Goal: Task Accomplishment & Management: Manage account settings

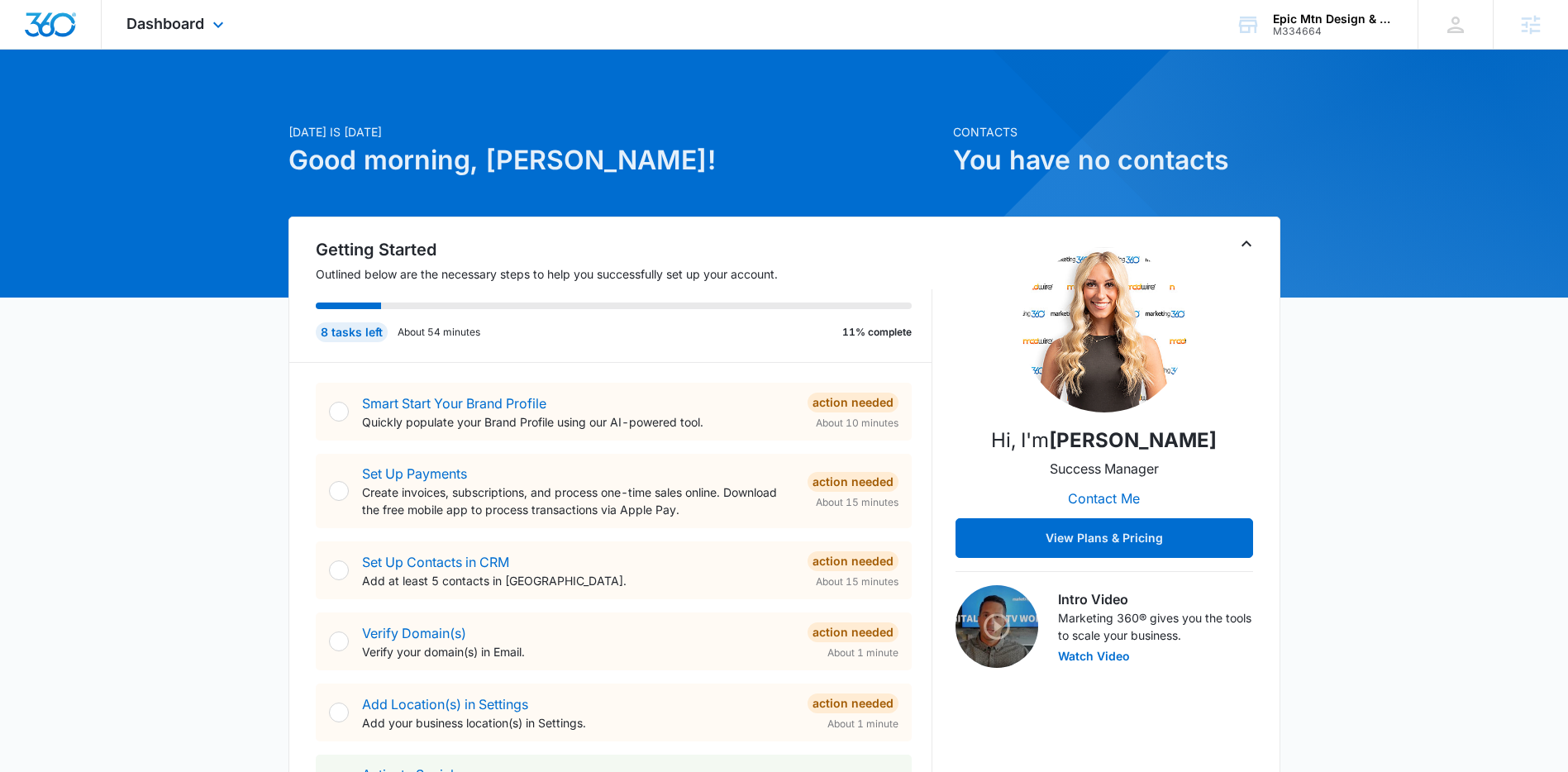
click at [204, 23] on div "Dashboard Apps Reputation Websites Forms CRM Email Social Content Ads Intellige…" at bounding box center [177, 24] width 151 height 49
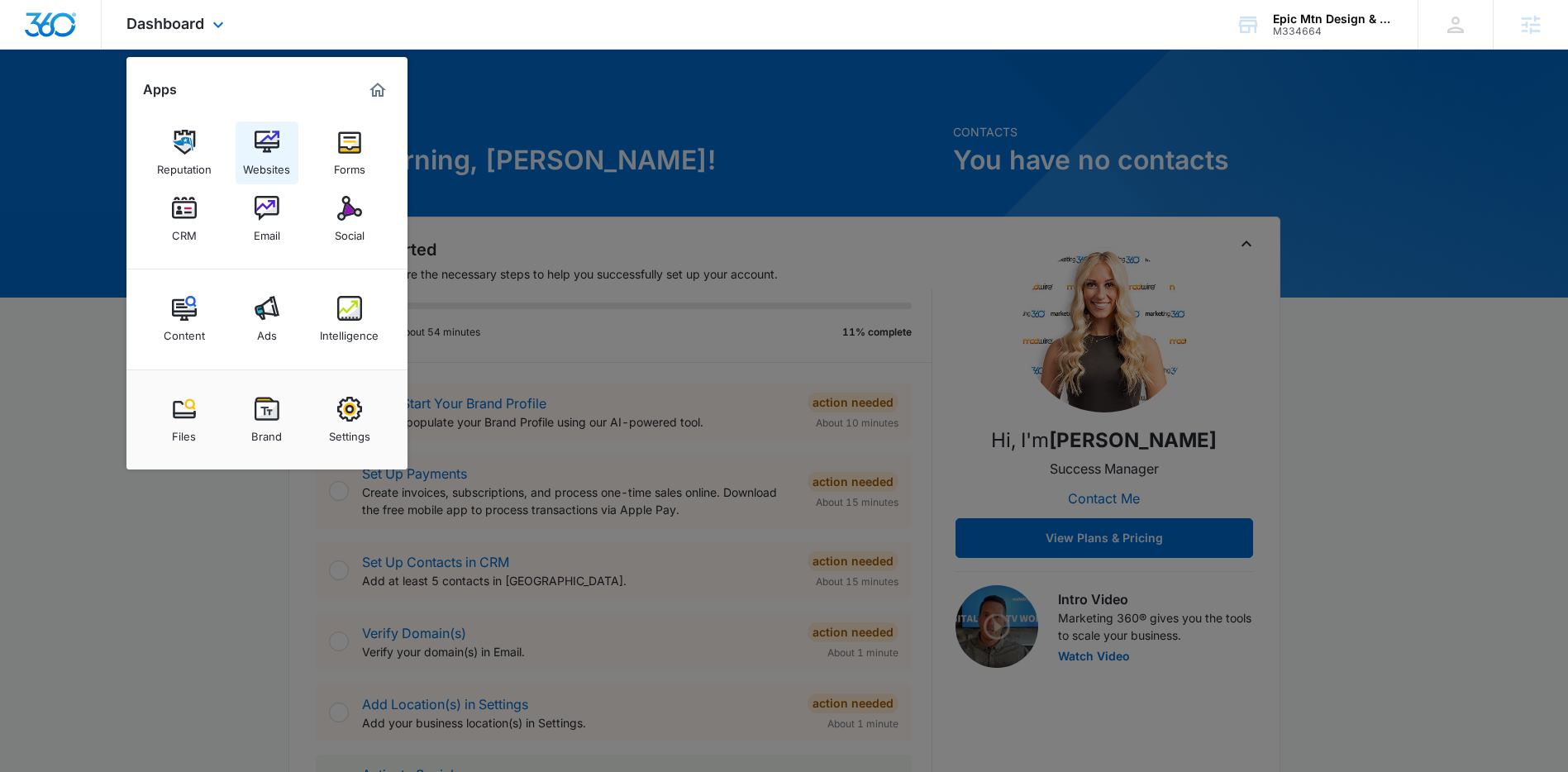
click at [268, 134] on img at bounding box center [267, 143] width 25 height 25
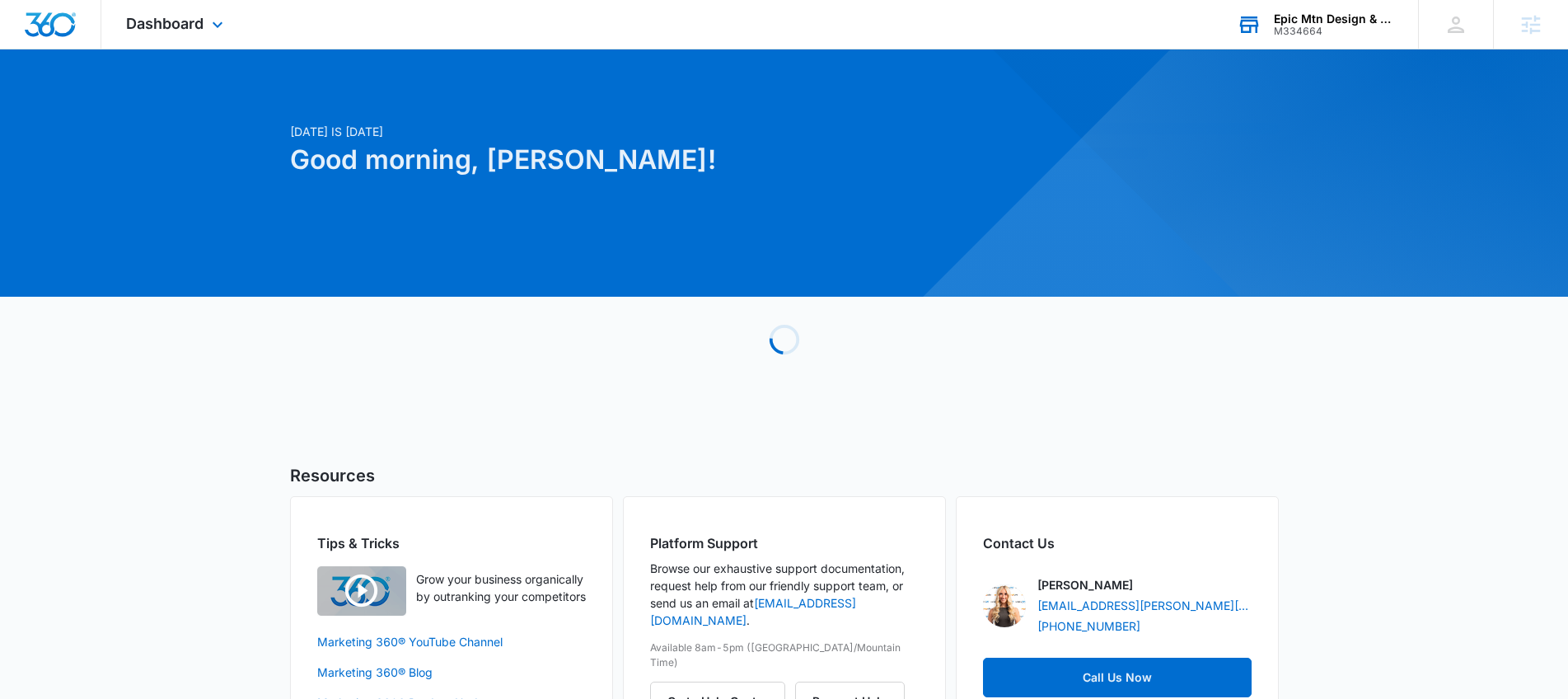
click at [1267, 22] on div "Epic Mtn Design & Build M334664 Your Accounts View All" at bounding box center [1315, 24] width 206 height 49
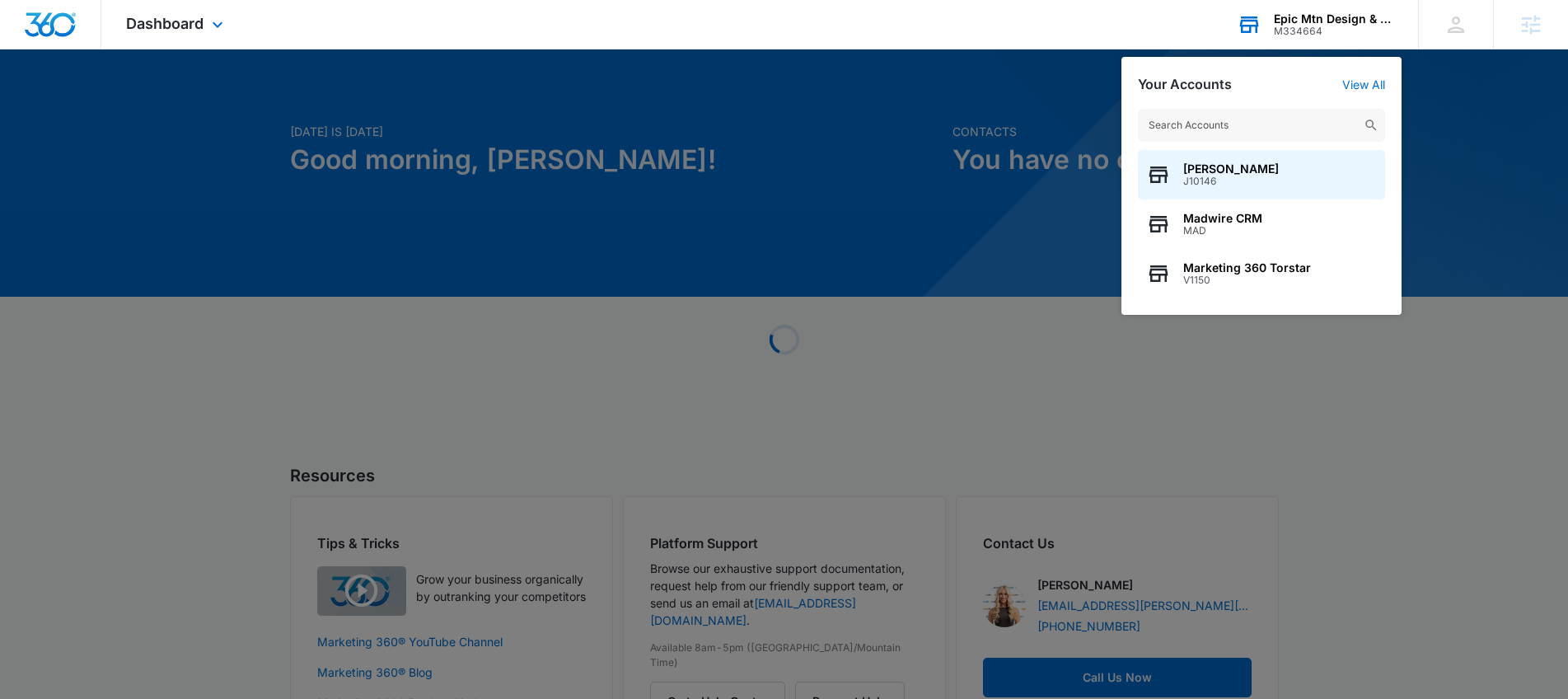
click at [1216, 119] on input "text" at bounding box center [1261, 126] width 247 height 33
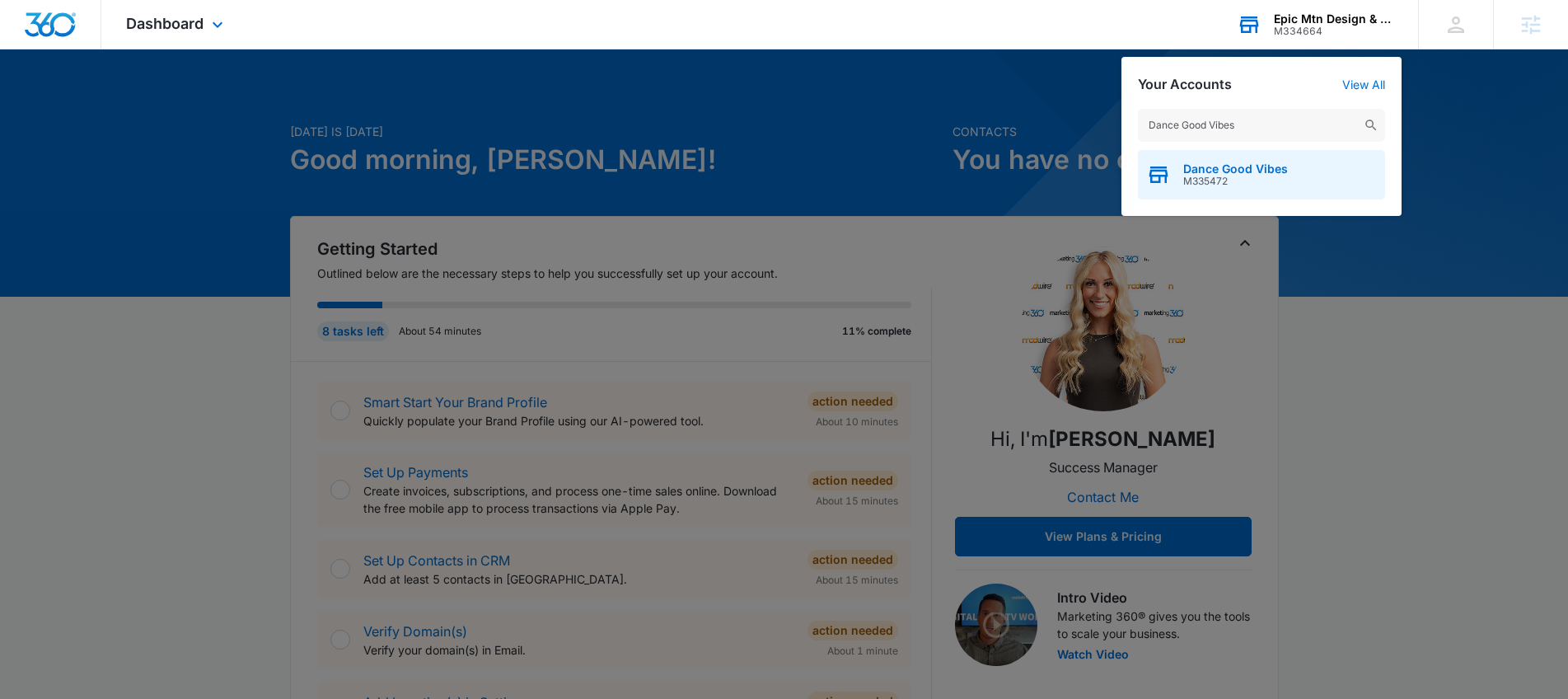
type input "Dance Good Vibes"
click at [1260, 187] on div "Dance Good Vibes M335472" at bounding box center [1261, 174] width 247 height 49
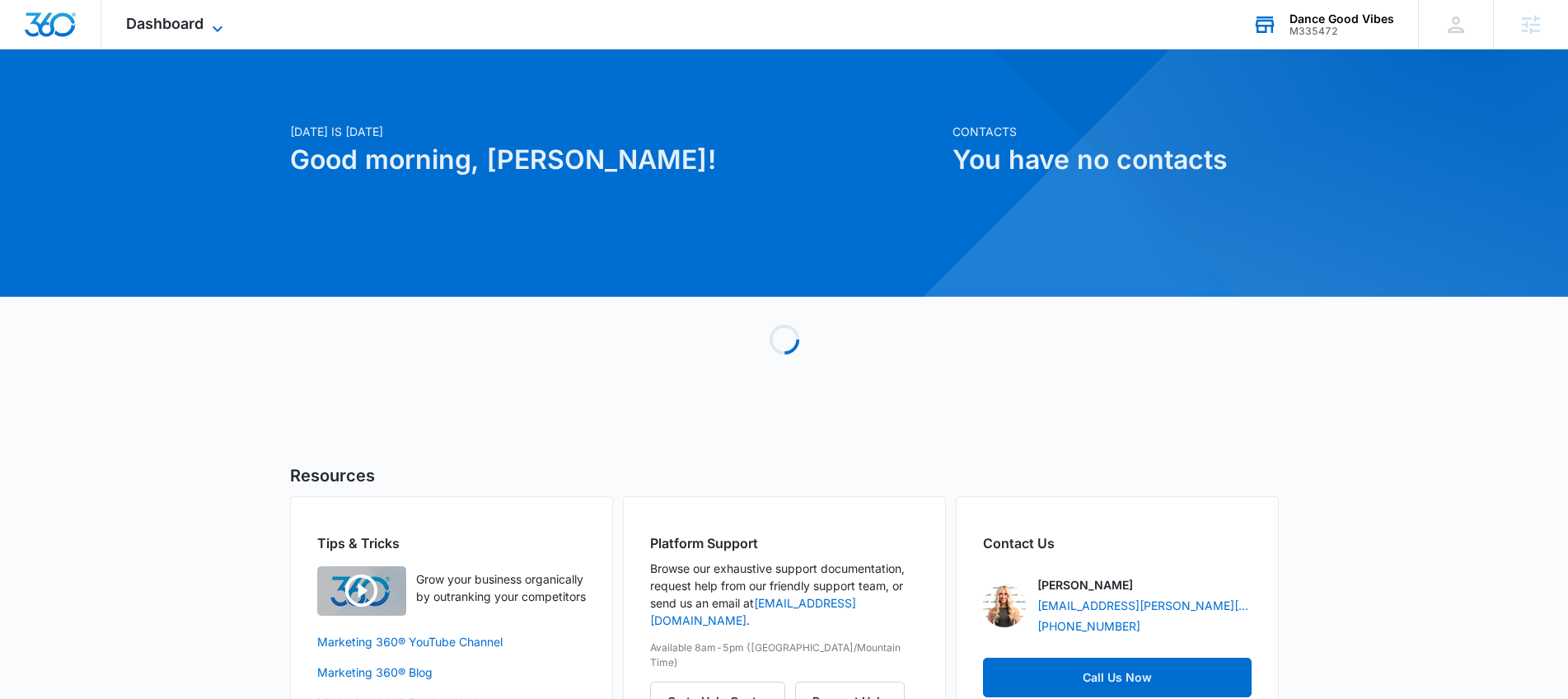
click at [149, 29] on span "Dashboard" at bounding box center [165, 23] width 77 height 17
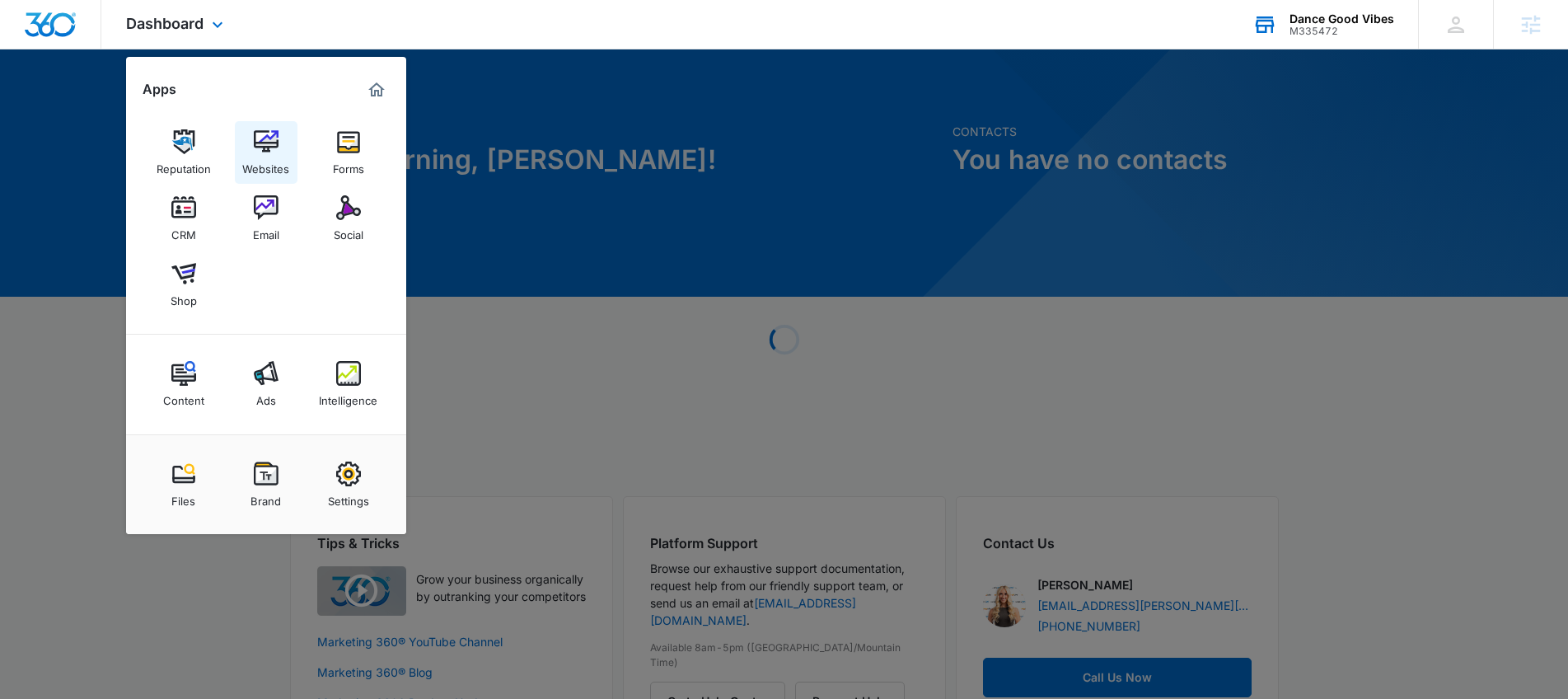
click at [264, 150] on img at bounding box center [266, 142] width 25 height 25
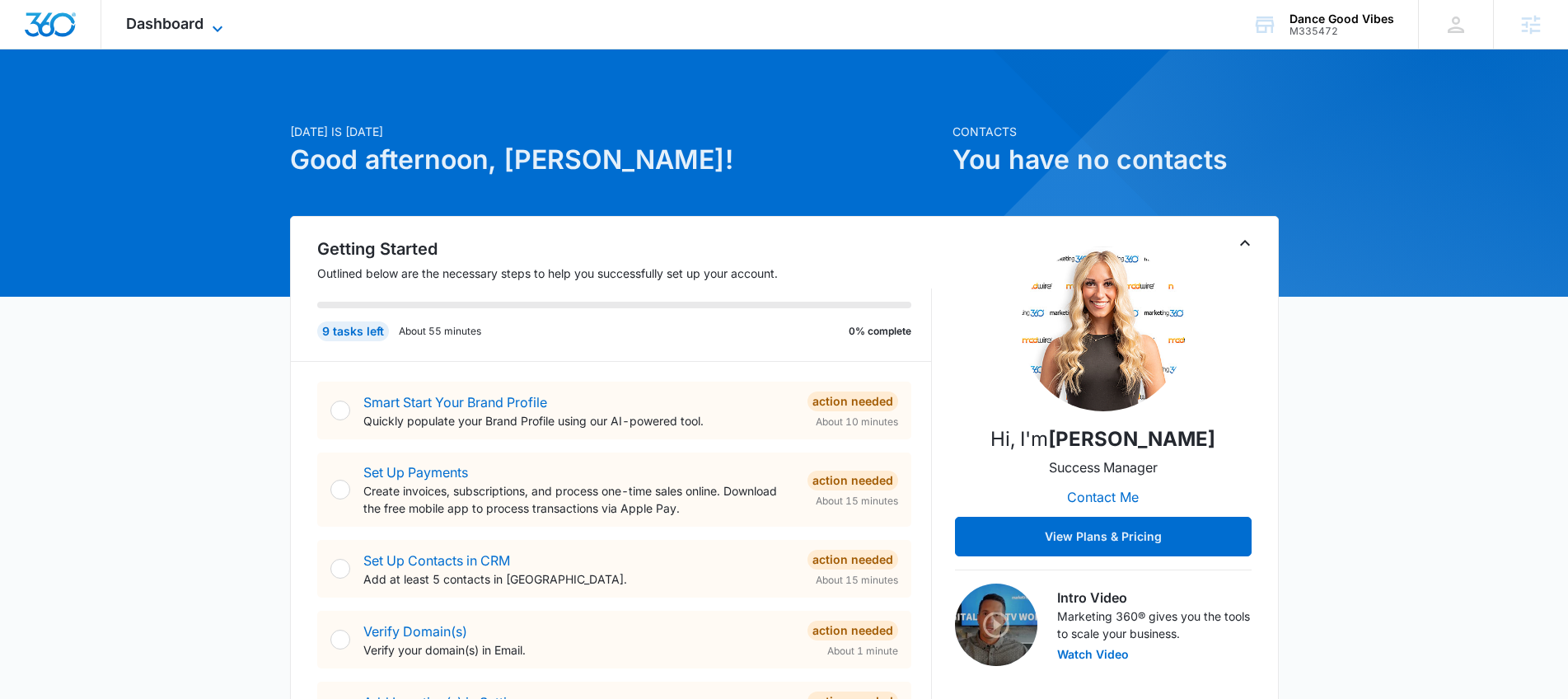
click at [140, 28] on span "Dashboard" at bounding box center [165, 23] width 77 height 17
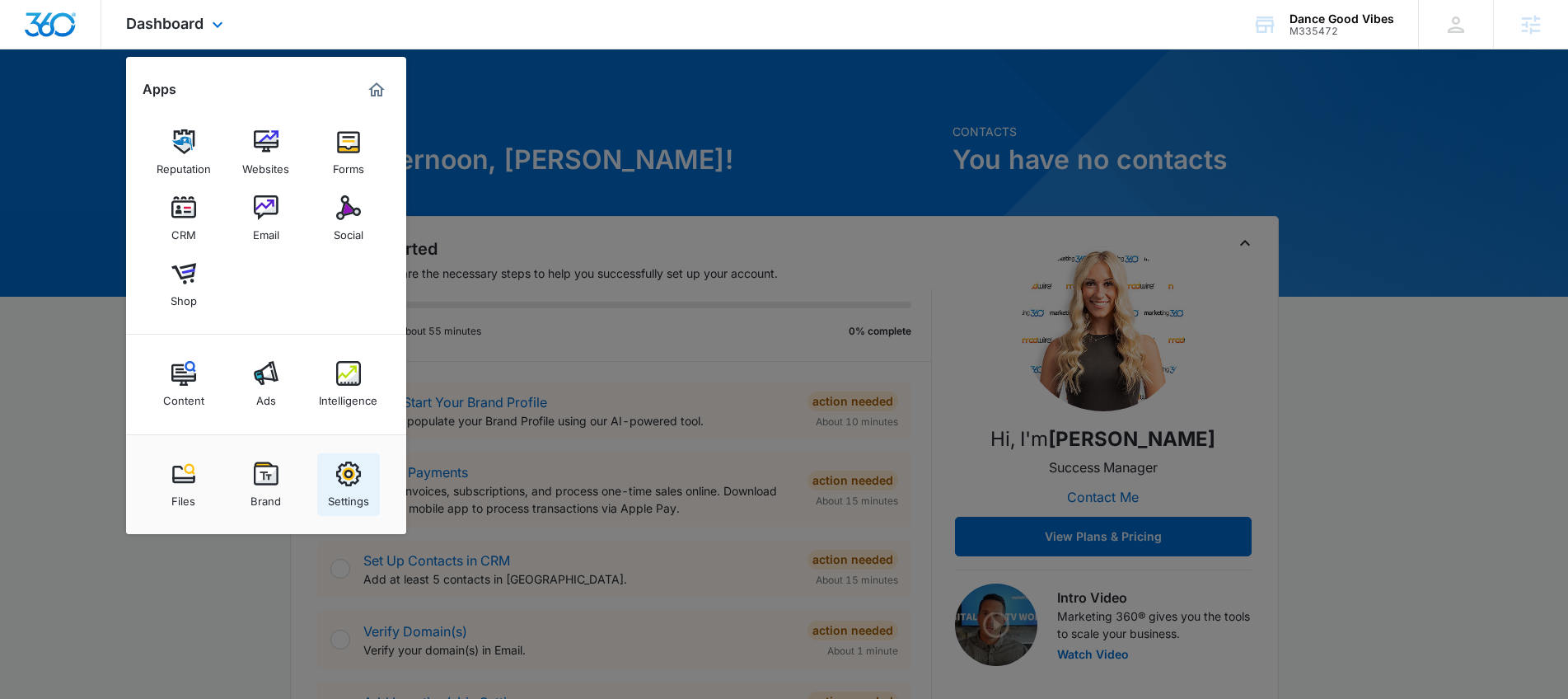
click at [351, 470] on img at bounding box center [349, 474] width 25 height 25
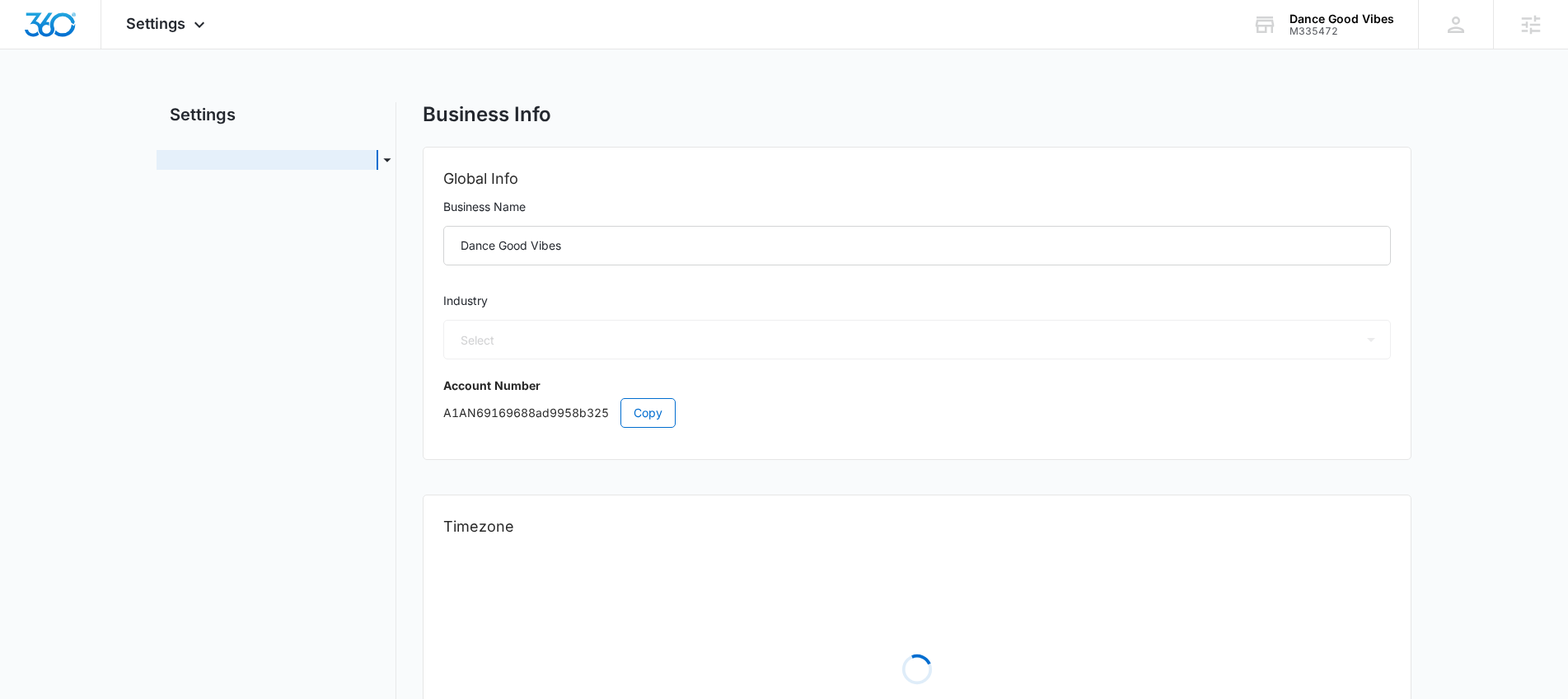
select select "US"
select select "America/[GEOGRAPHIC_DATA]"
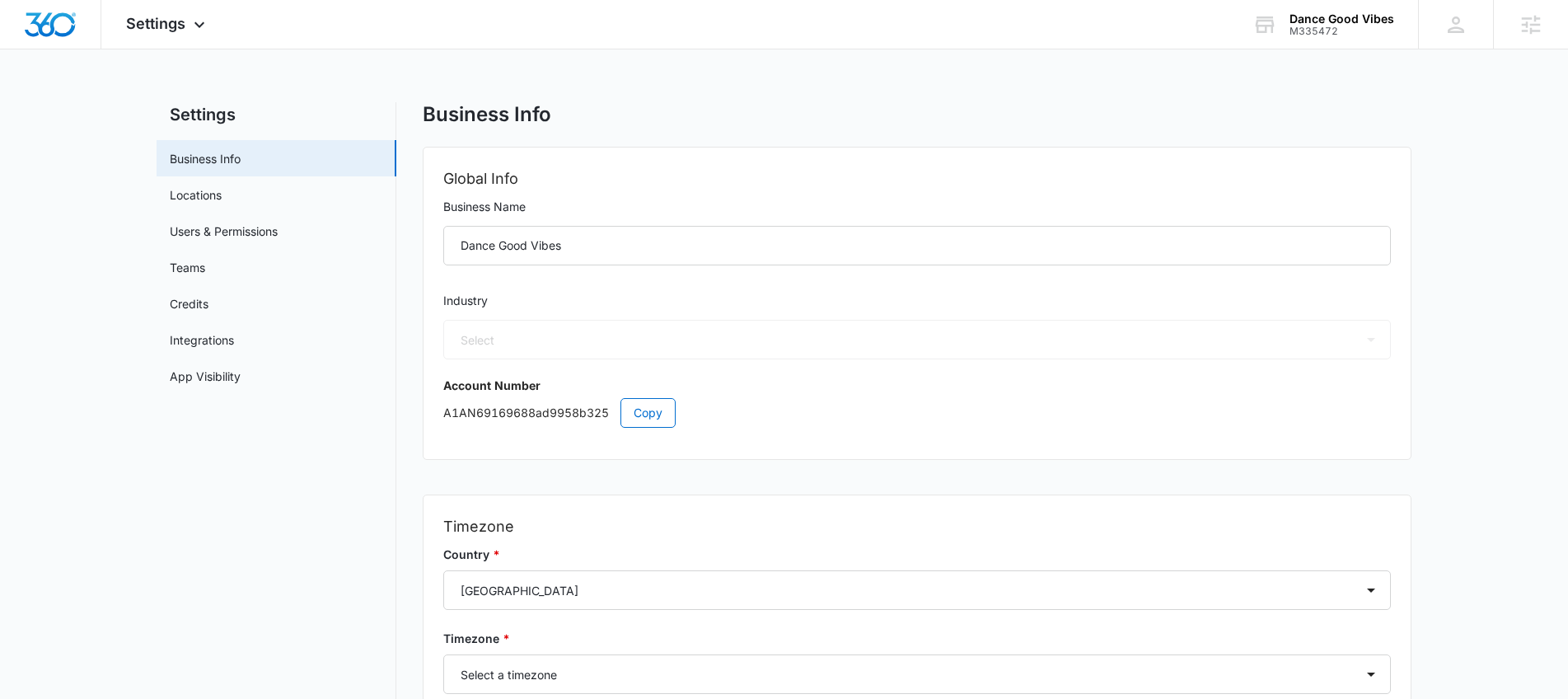
select select "37"
click at [221, 383] on link "App Visibility" at bounding box center [204, 376] width 71 height 17
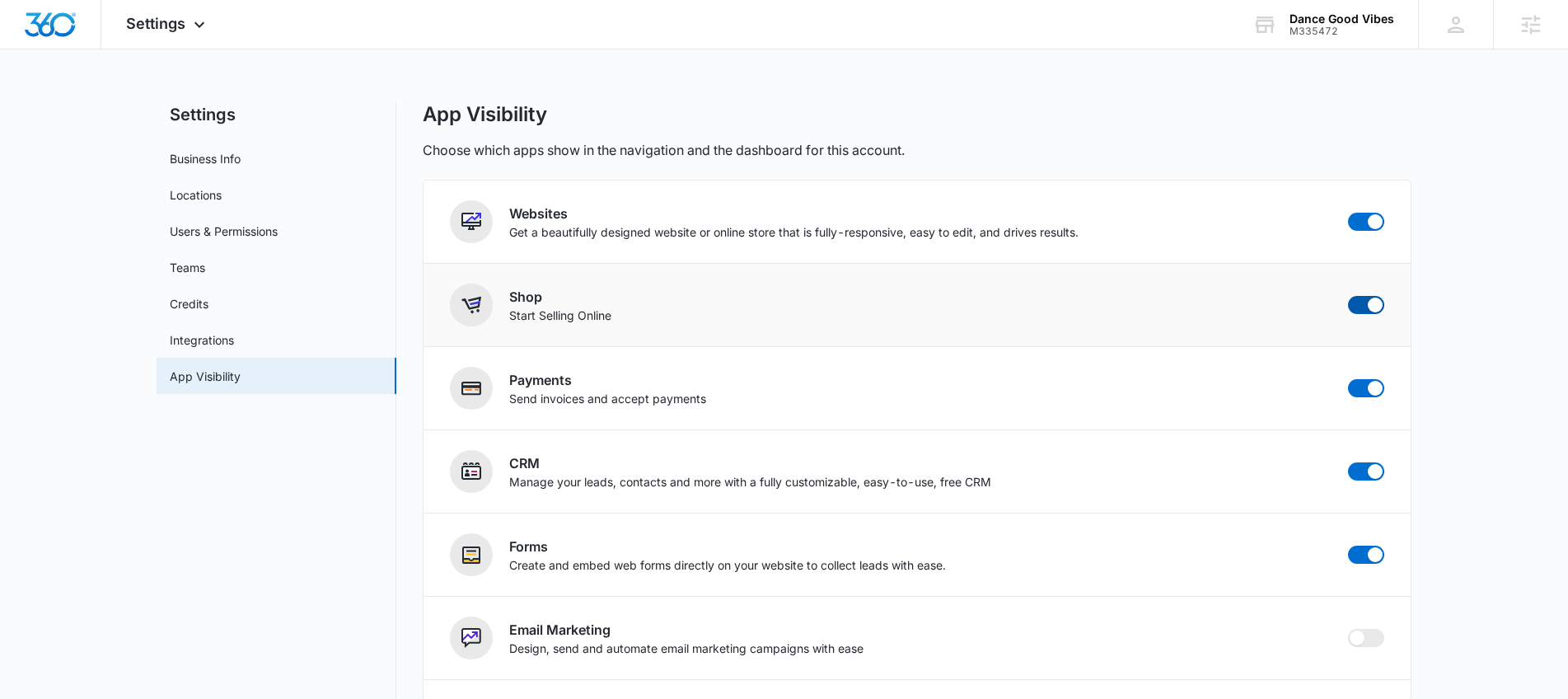
click at [1361, 297] on span at bounding box center [1366, 305] width 37 height 18
click at [1348, 296] on input "checkbox" at bounding box center [1347, 295] width 1 height 1
checkbox input "false"
click at [1372, 384] on span at bounding box center [1375, 388] width 15 height 15
click at [1348, 379] on input "checkbox" at bounding box center [1347, 378] width 1 height 1
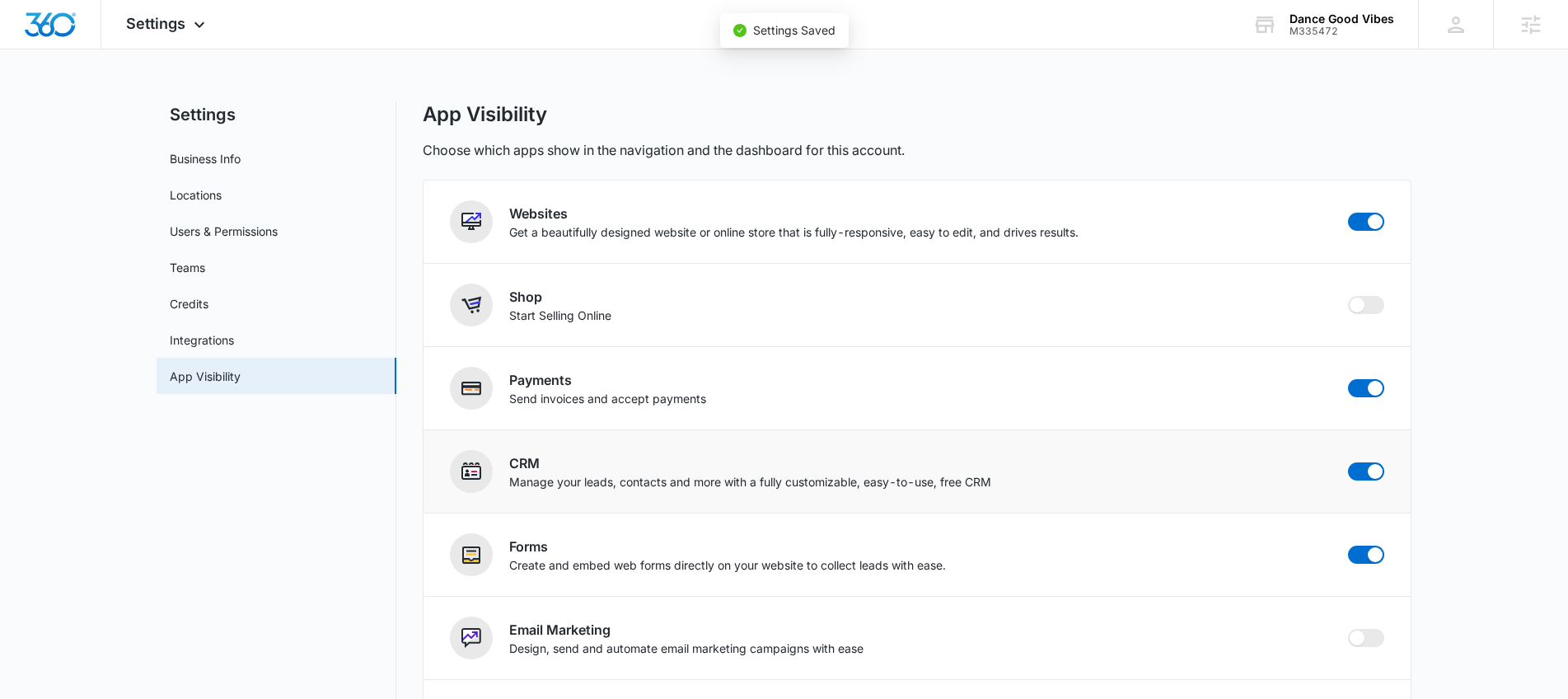
checkbox input "false"
click at [178, 24] on span "Settings" at bounding box center [155, 23] width 59 height 17
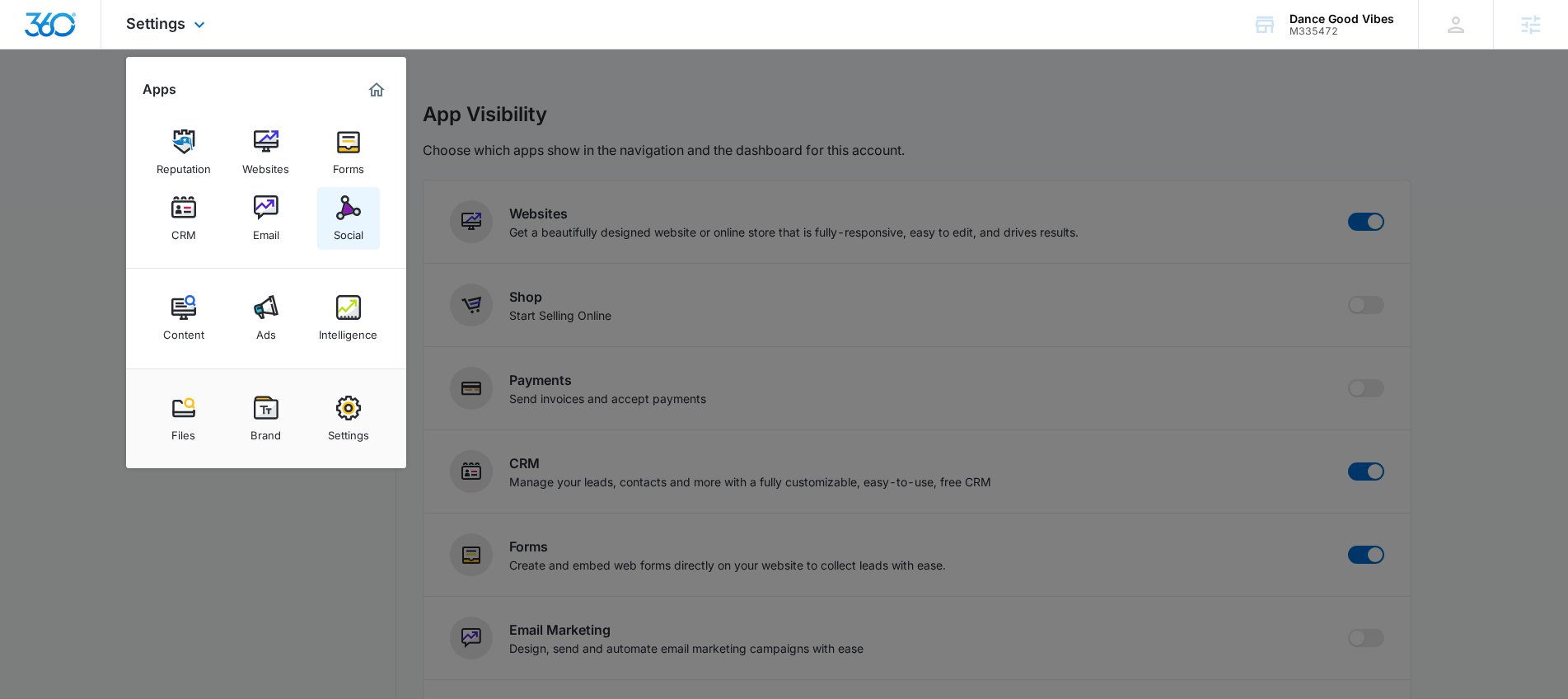
click at [355, 212] on img at bounding box center [349, 208] width 25 height 25
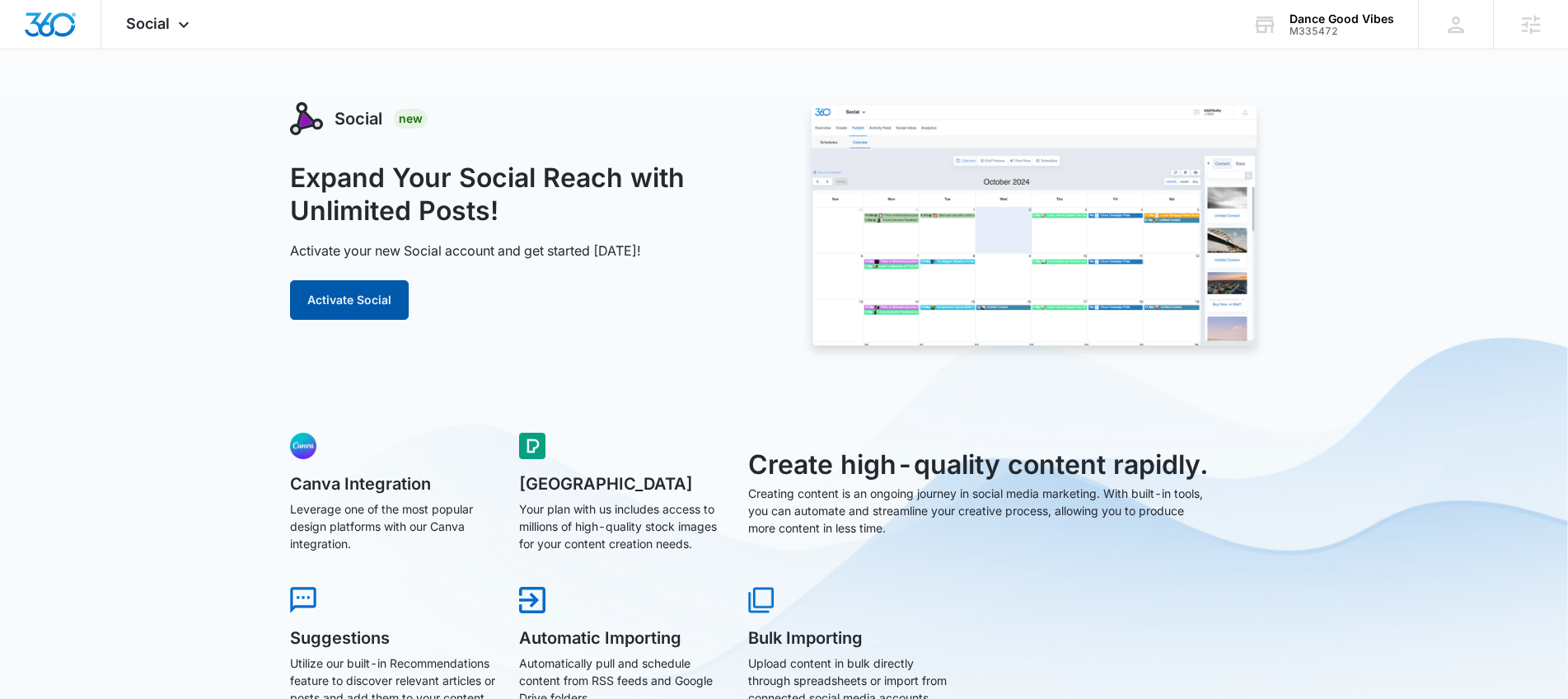
click at [387, 293] on button "Activate Social" at bounding box center [349, 300] width 119 height 40
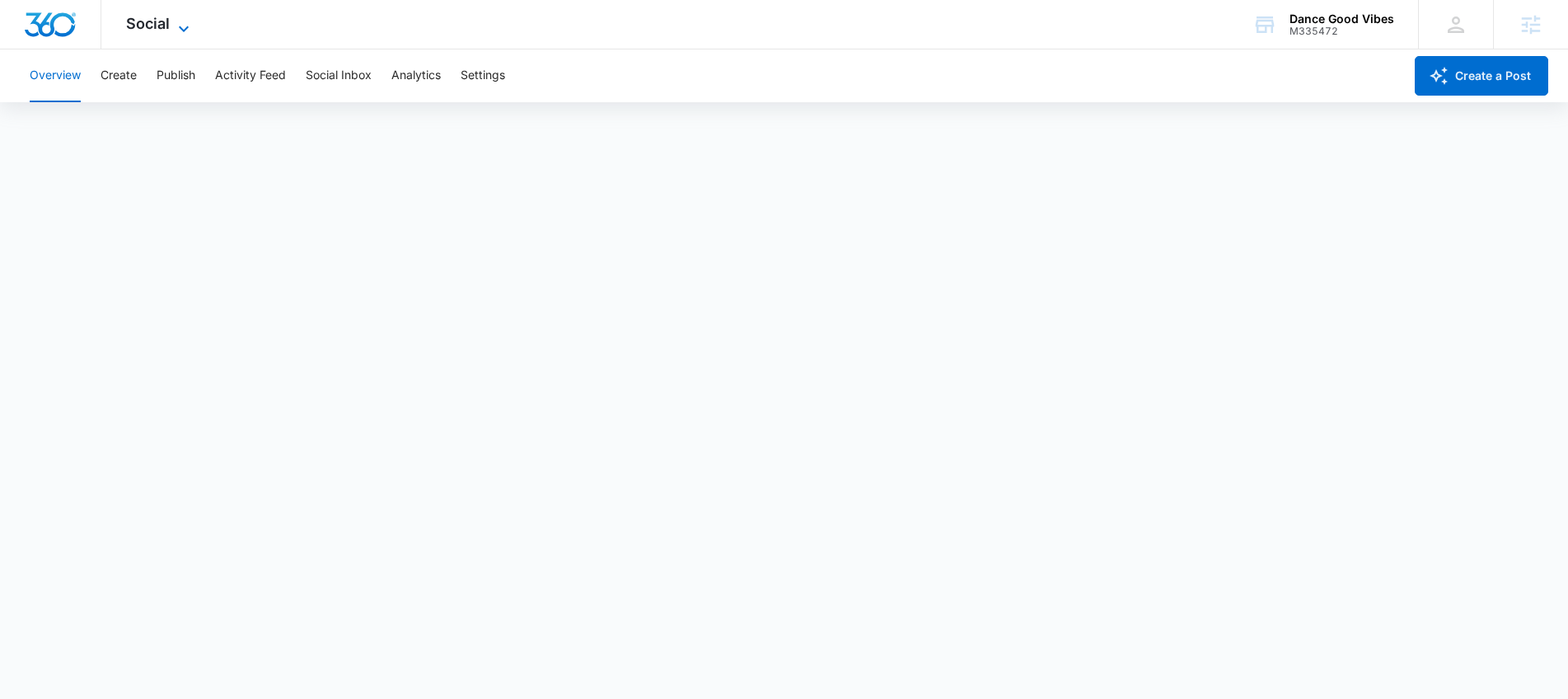
click at [160, 29] on span "Social" at bounding box center [148, 23] width 44 height 17
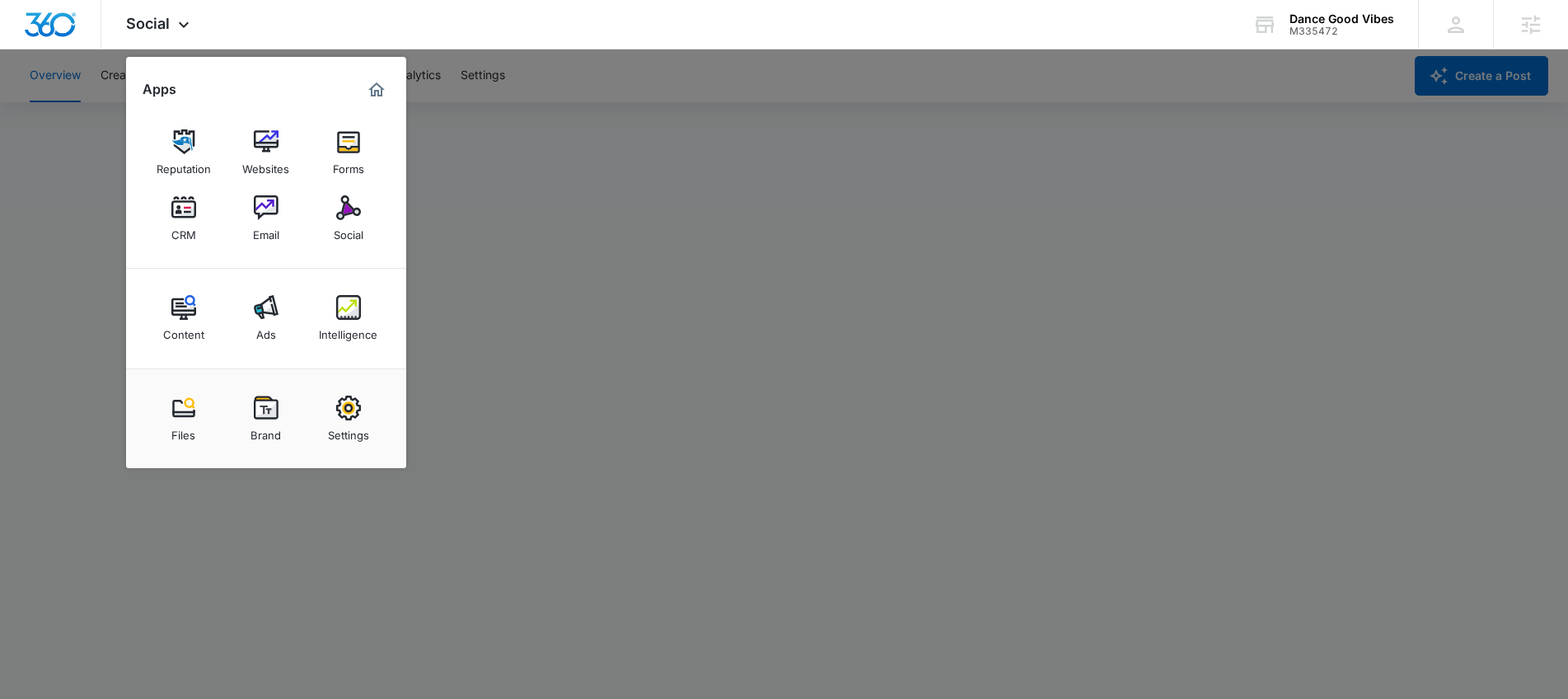
click at [727, 143] on div at bounding box center [784, 349] width 1568 height 699
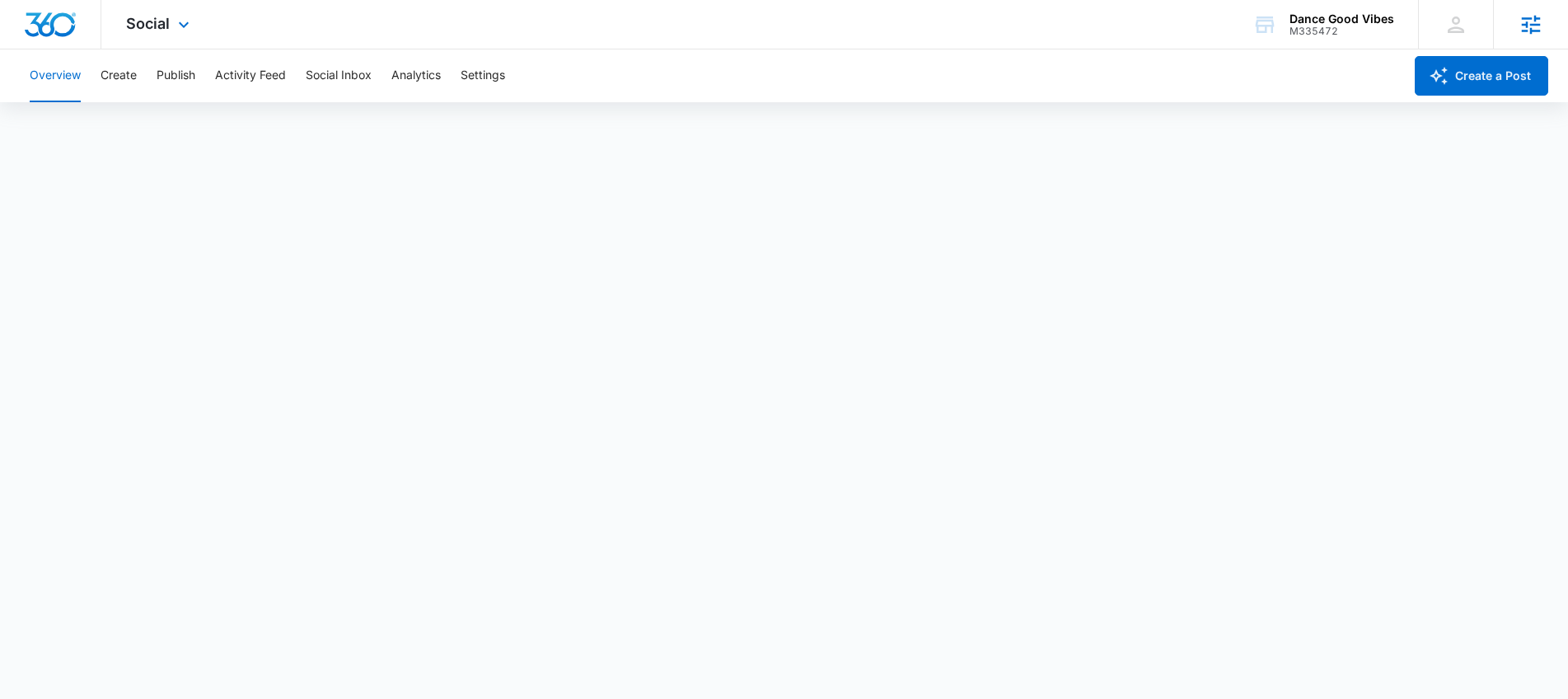
scroll to position [3, 0]
click at [1495, 78] on button "Create a Post" at bounding box center [1482, 76] width 134 height 40
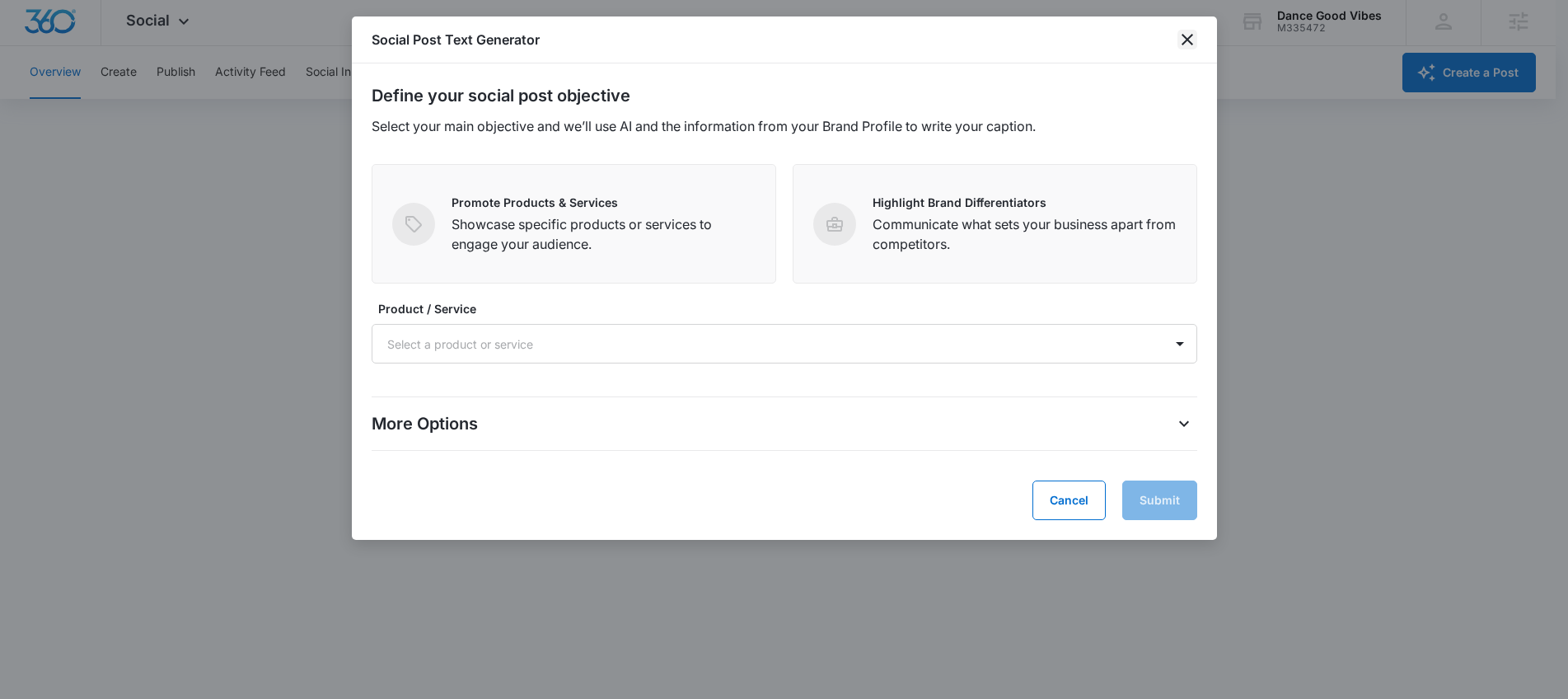
click at [1179, 40] on icon "close" at bounding box center [1187, 40] width 20 height 20
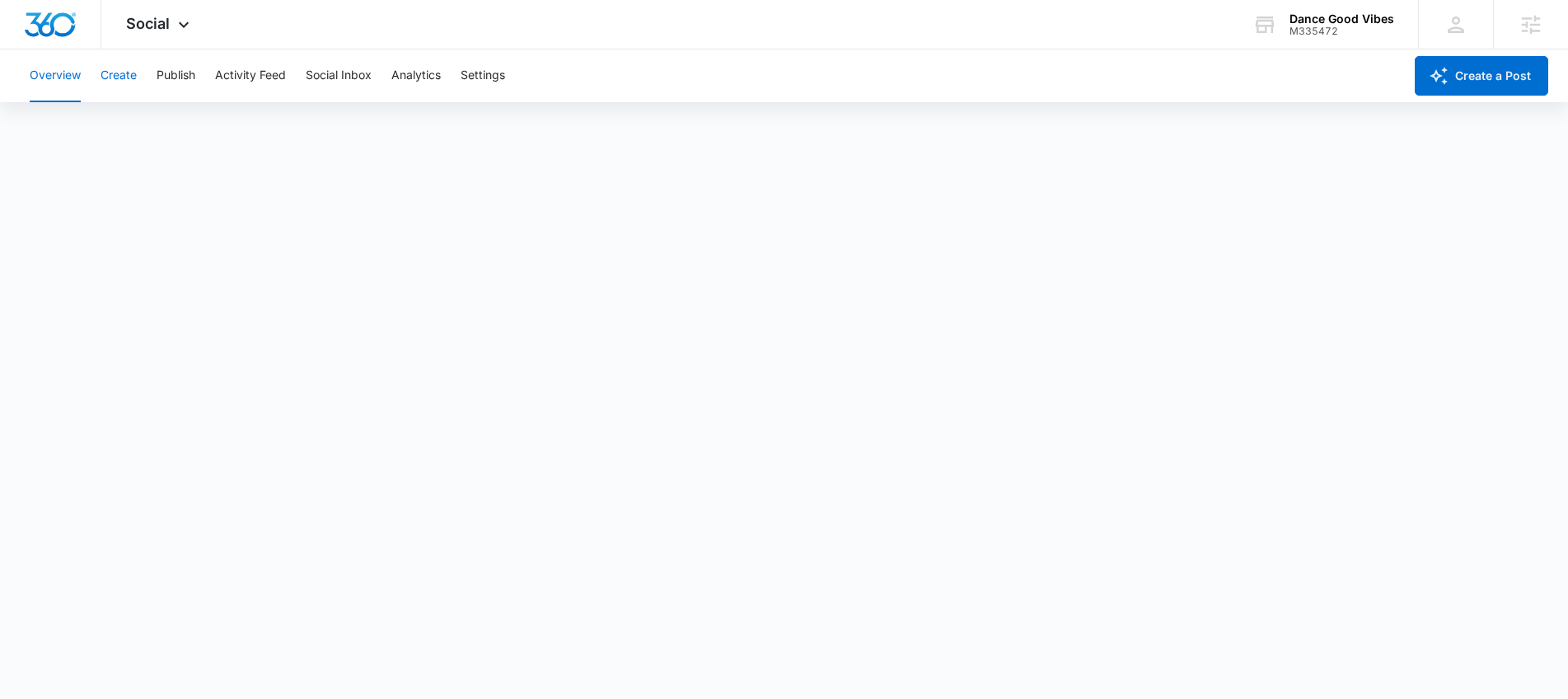
click at [130, 81] on button "Create" at bounding box center [119, 75] width 37 height 52
click at [51, 80] on button "Overview" at bounding box center [55, 75] width 51 height 52
click at [148, 30] on span "Social" at bounding box center [148, 23] width 44 height 17
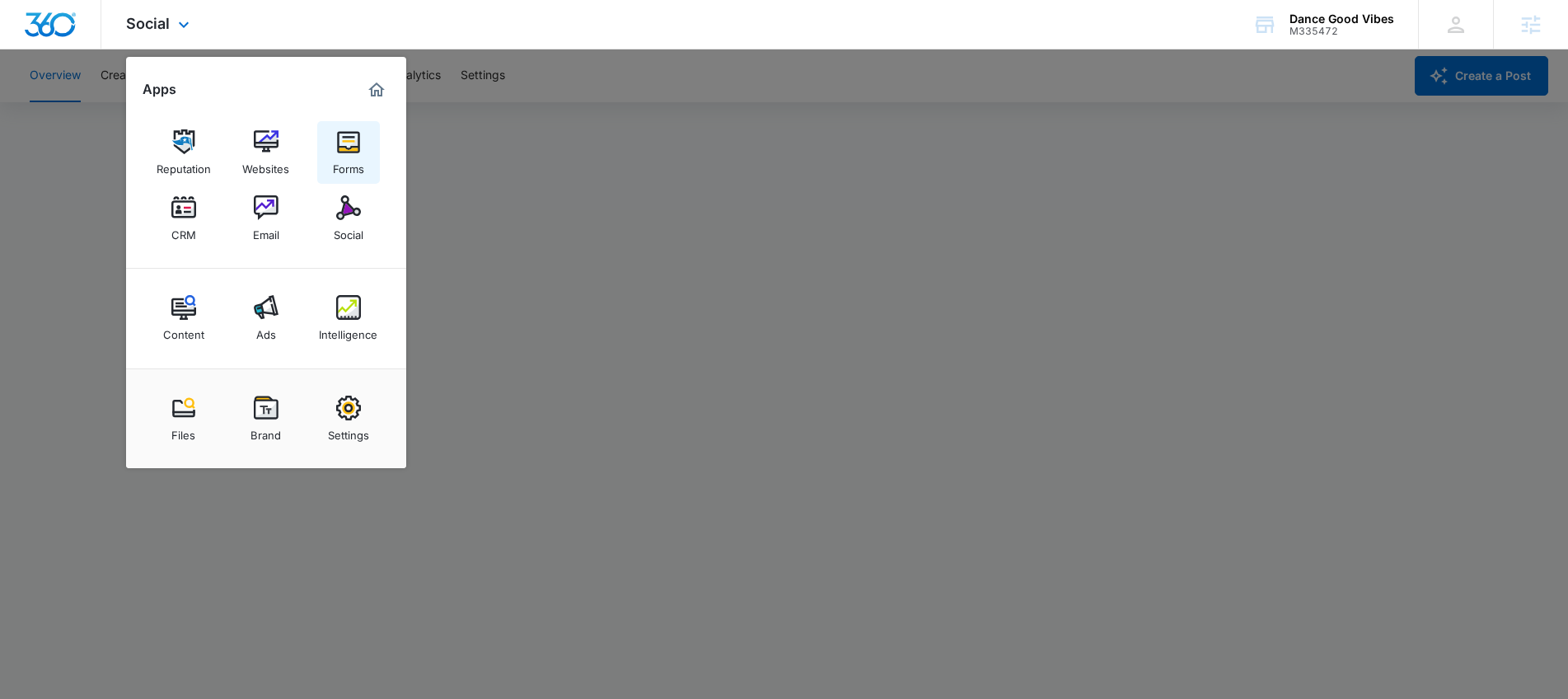
click at [345, 160] on div "Forms" at bounding box center [349, 165] width 32 height 22
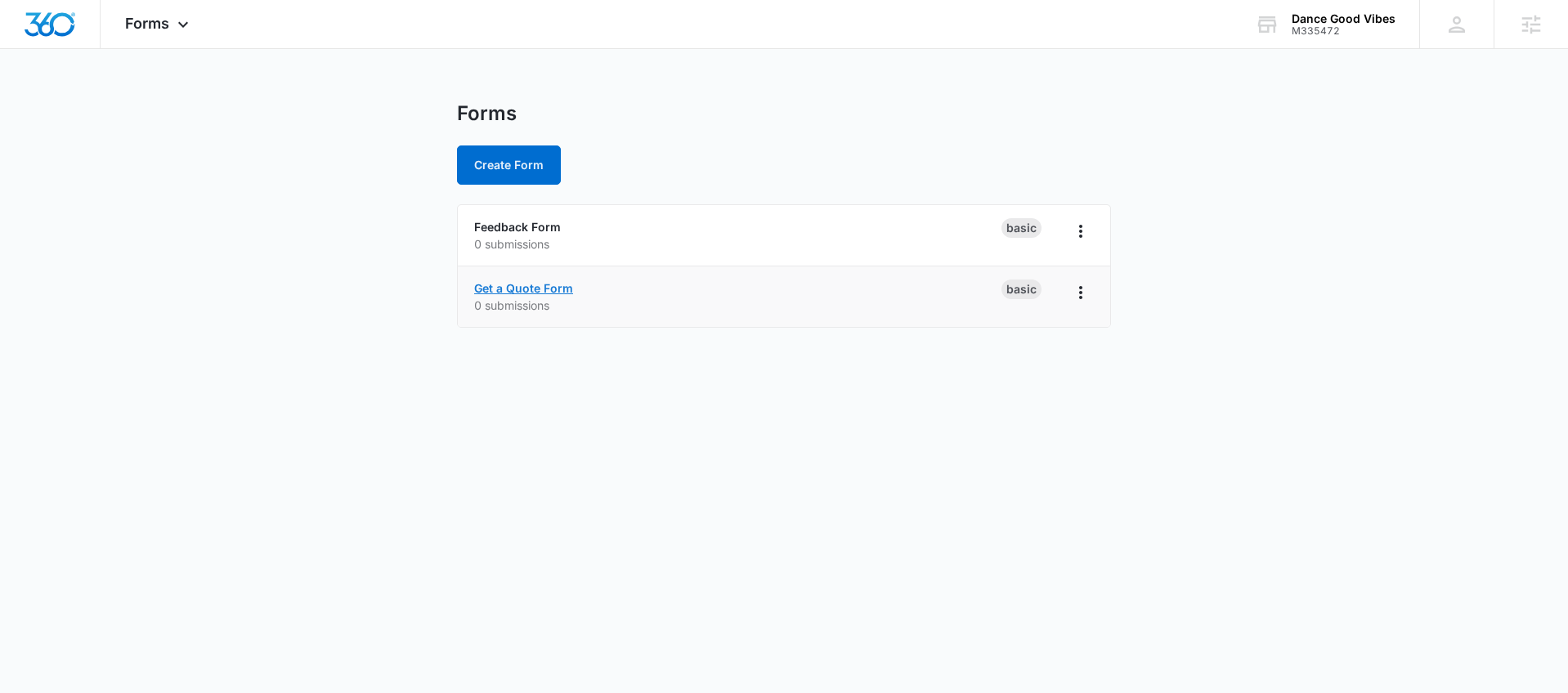
click at [554, 285] on link "Get a Quote Form" at bounding box center [523, 288] width 99 height 14
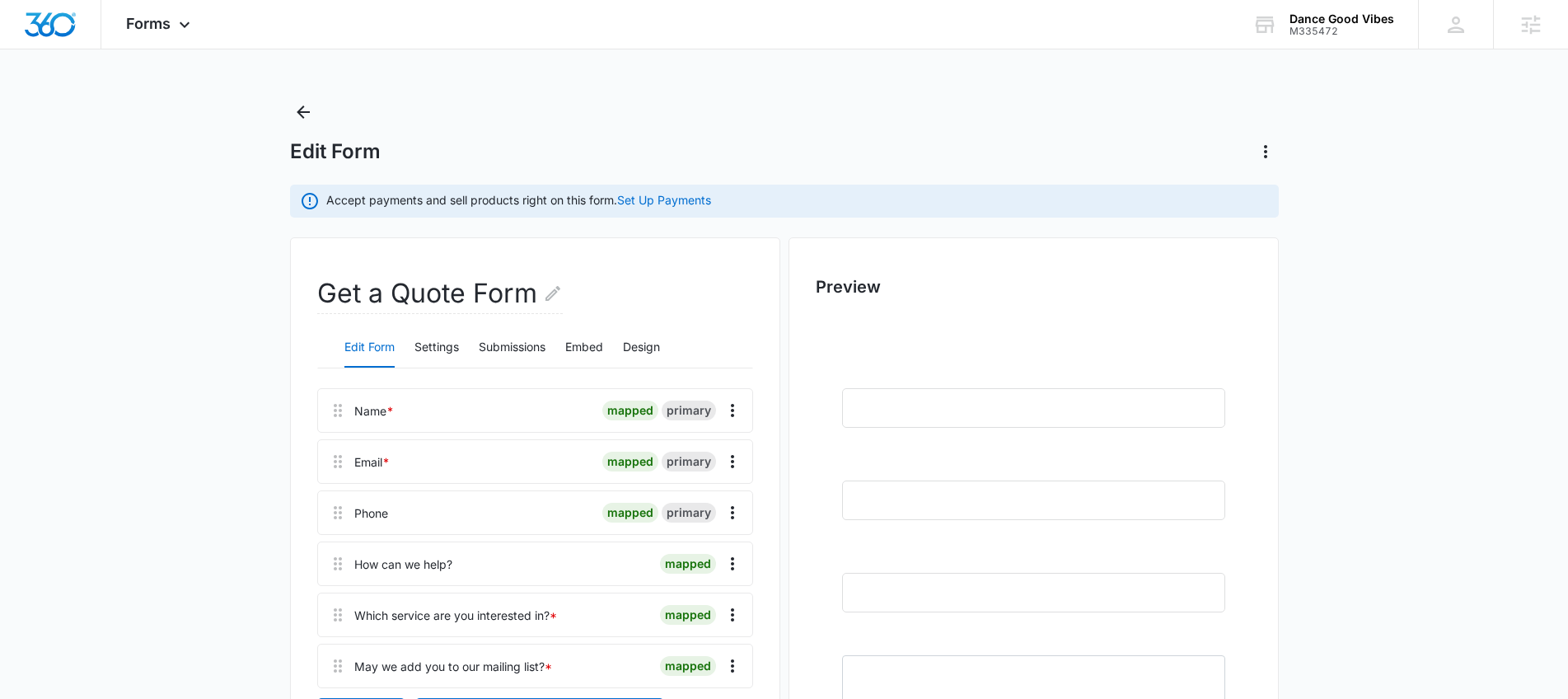
scroll to position [11, 0]
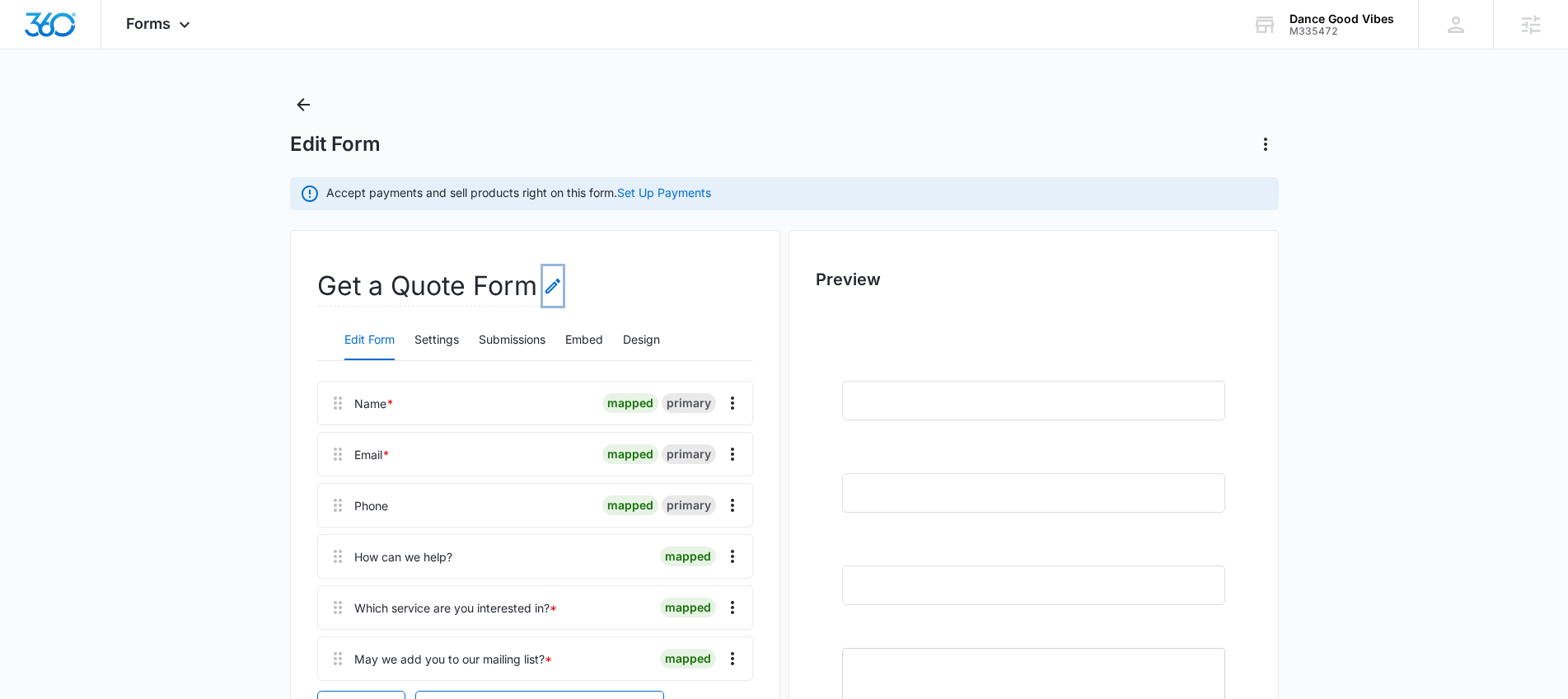
click at [548, 287] on icon "Edit Form Name" at bounding box center [553, 286] width 20 height 20
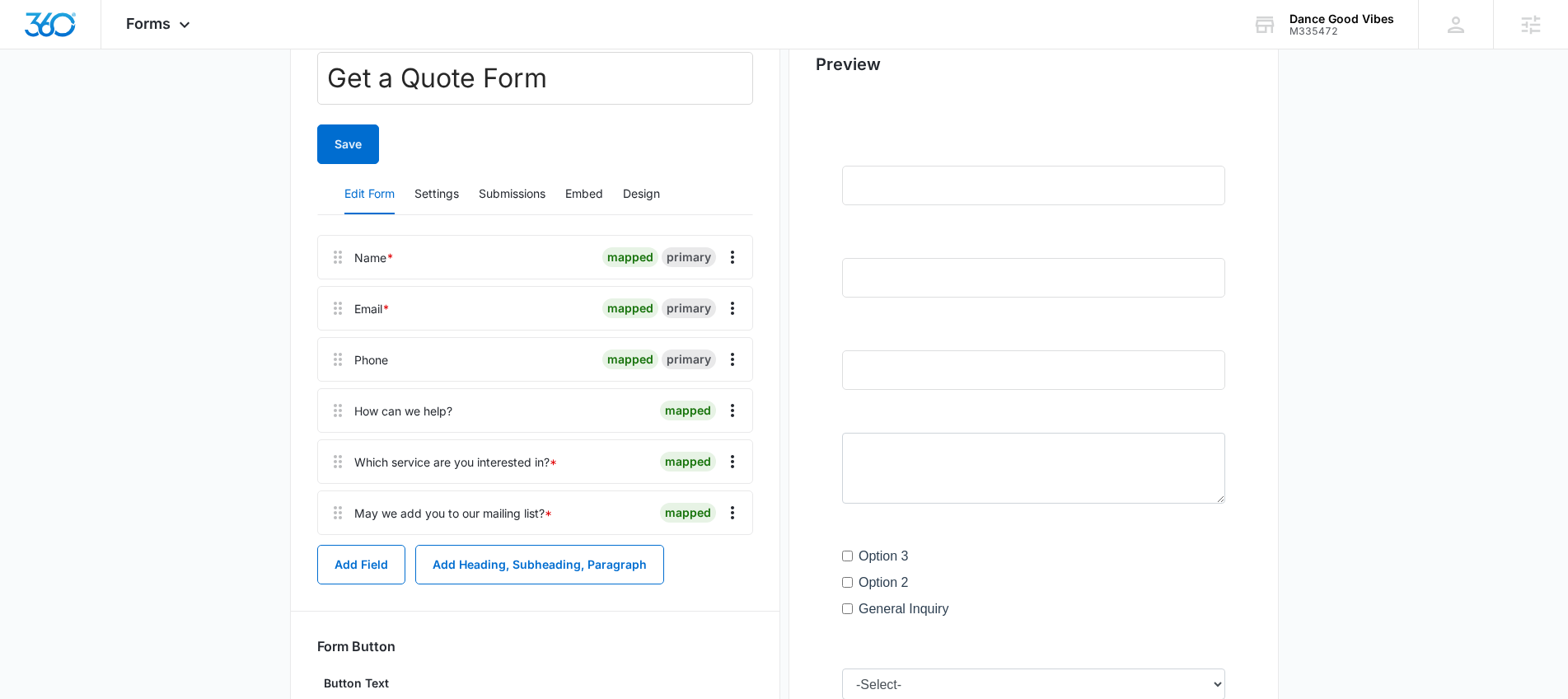
scroll to position [229, 0]
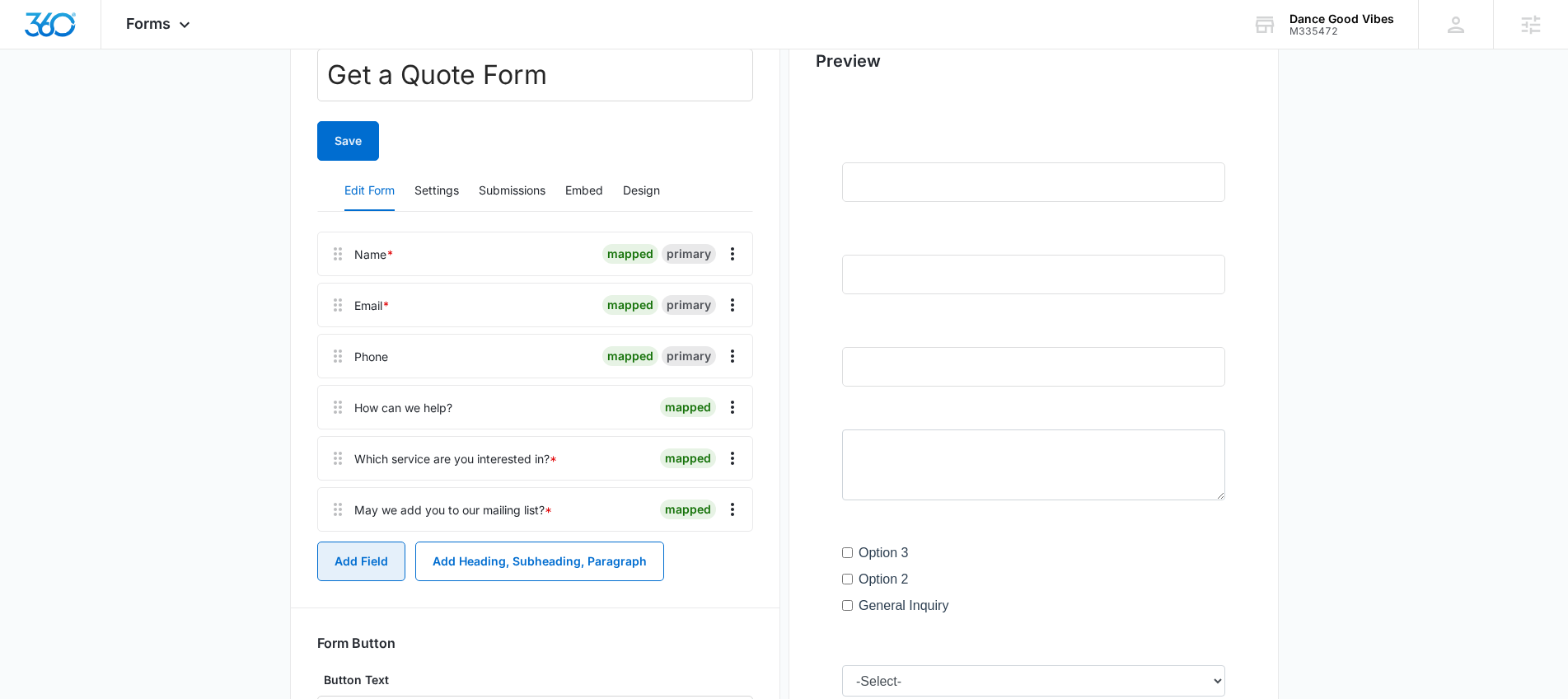
click at [371, 555] on button "Add Field" at bounding box center [361, 562] width 88 height 40
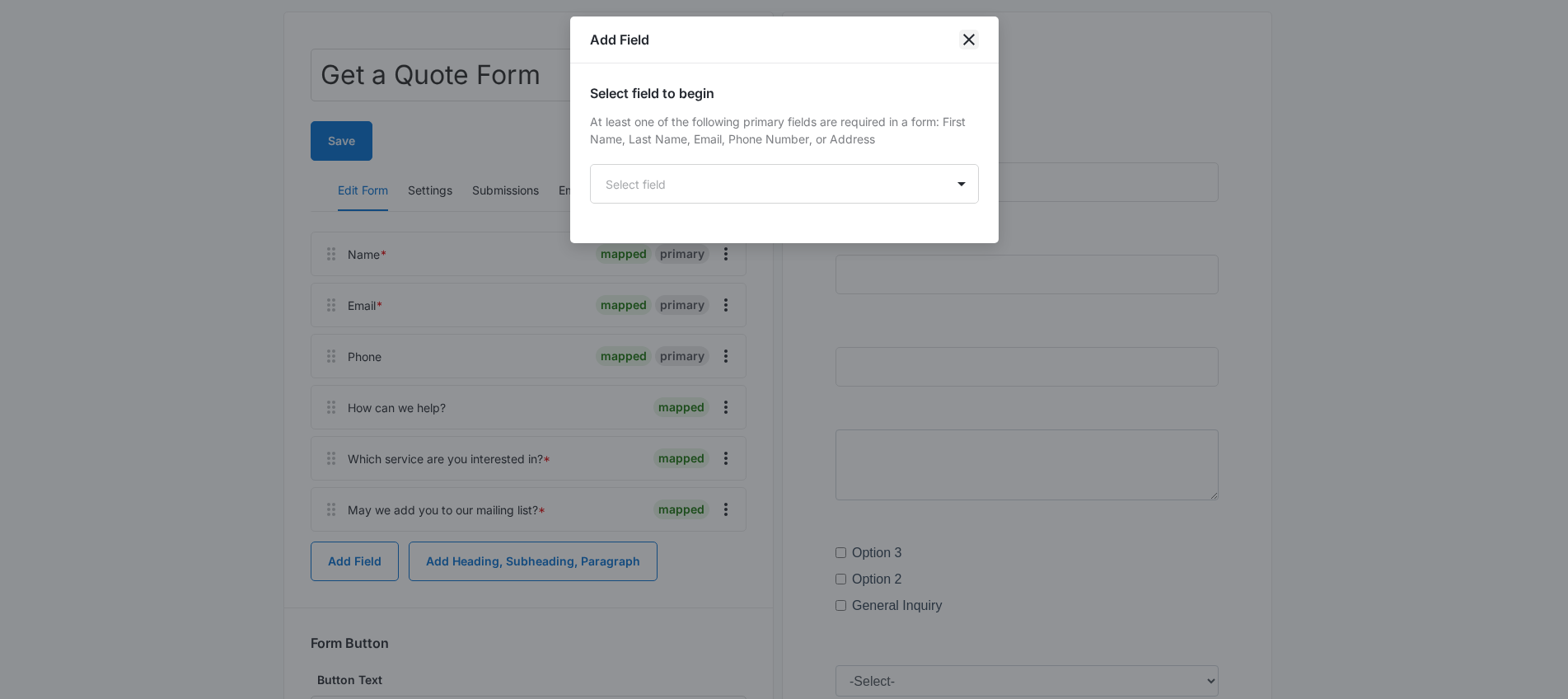
click at [970, 42] on icon "close" at bounding box center [969, 40] width 20 height 20
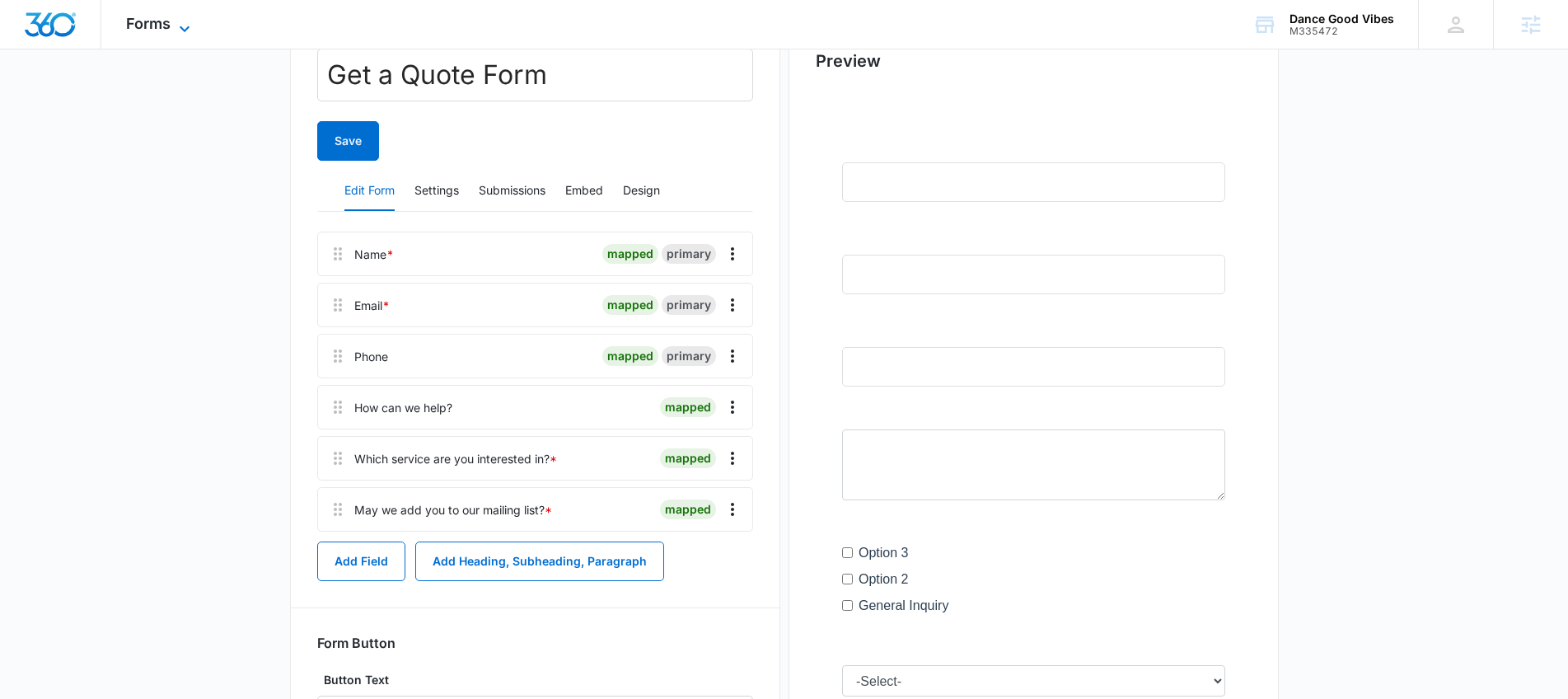
click at [170, 28] on span "Forms" at bounding box center [149, 23] width 45 height 17
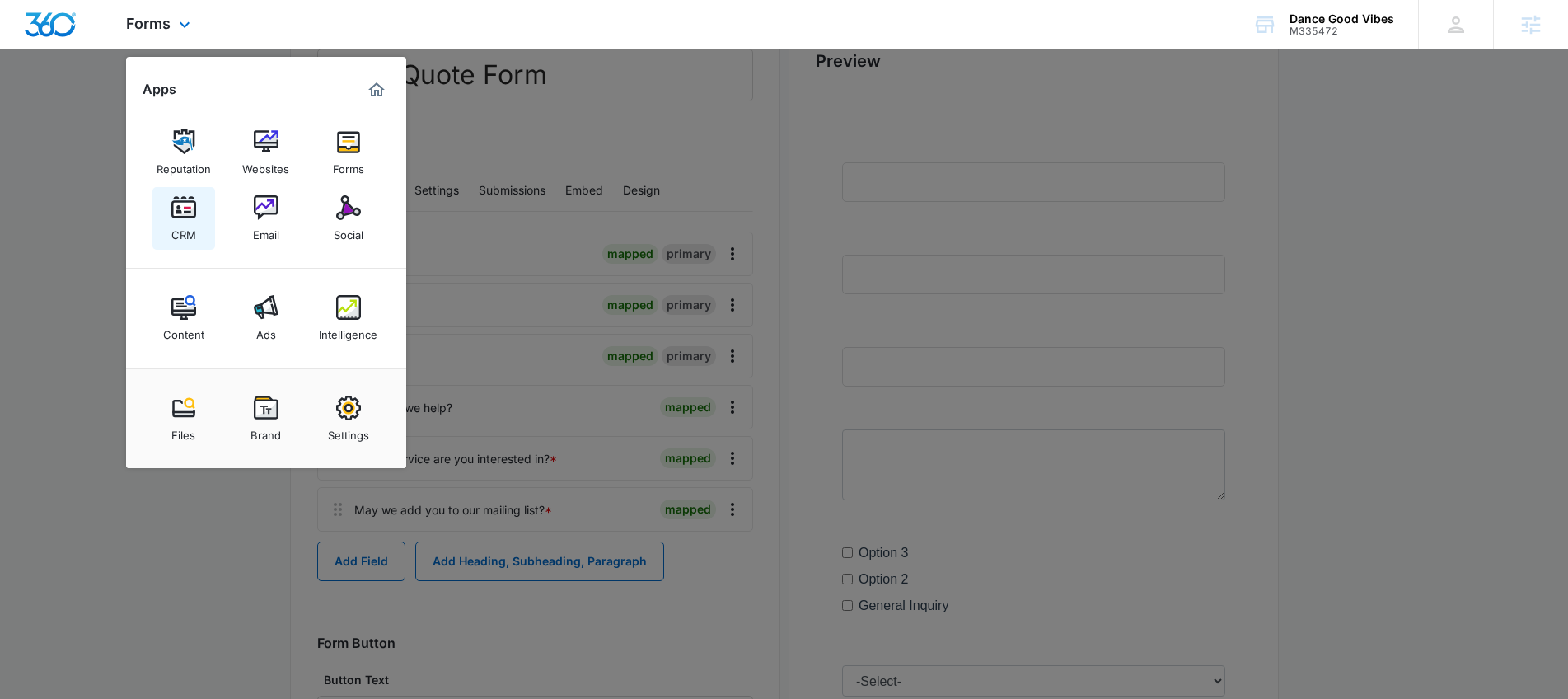
click at [189, 227] on div "CRM" at bounding box center [184, 231] width 25 height 22
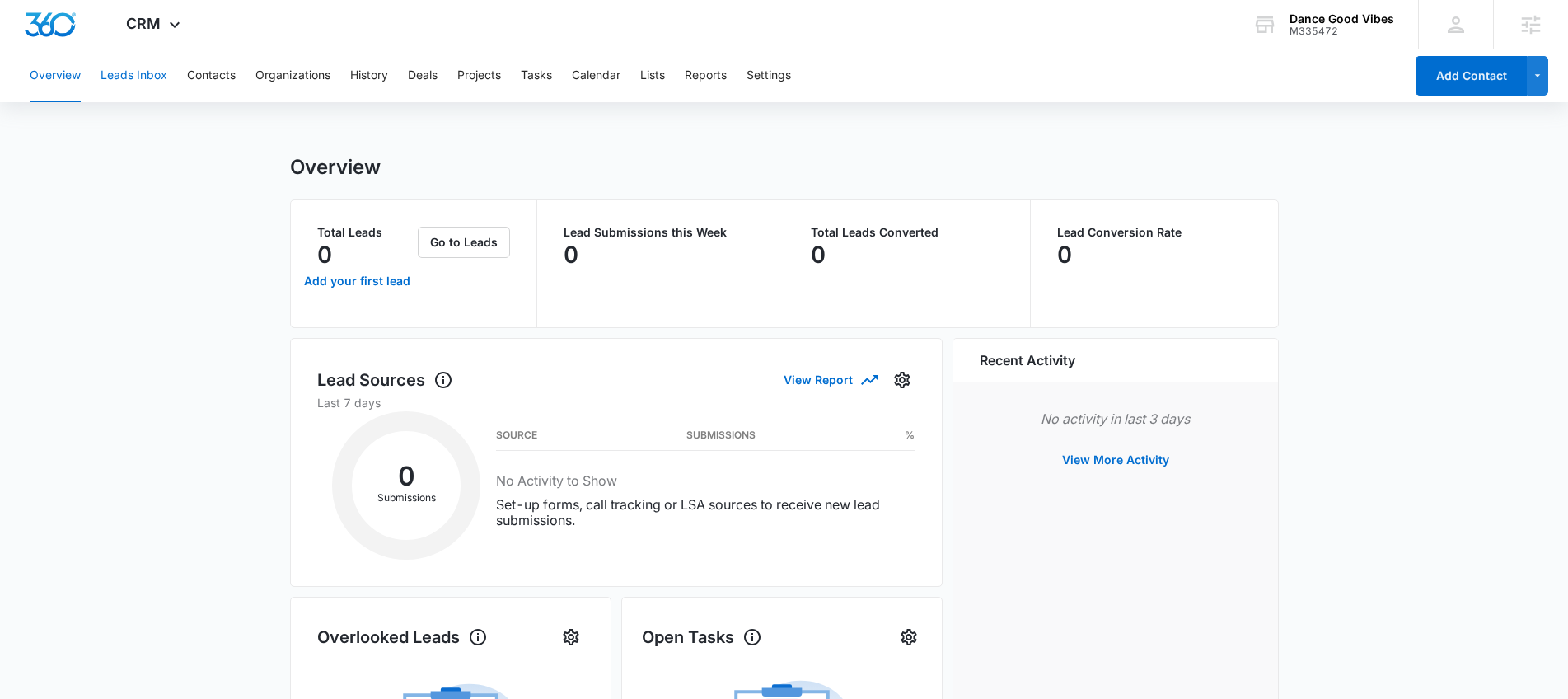
click at [138, 76] on button "Leads Inbox" at bounding box center [134, 75] width 66 height 52
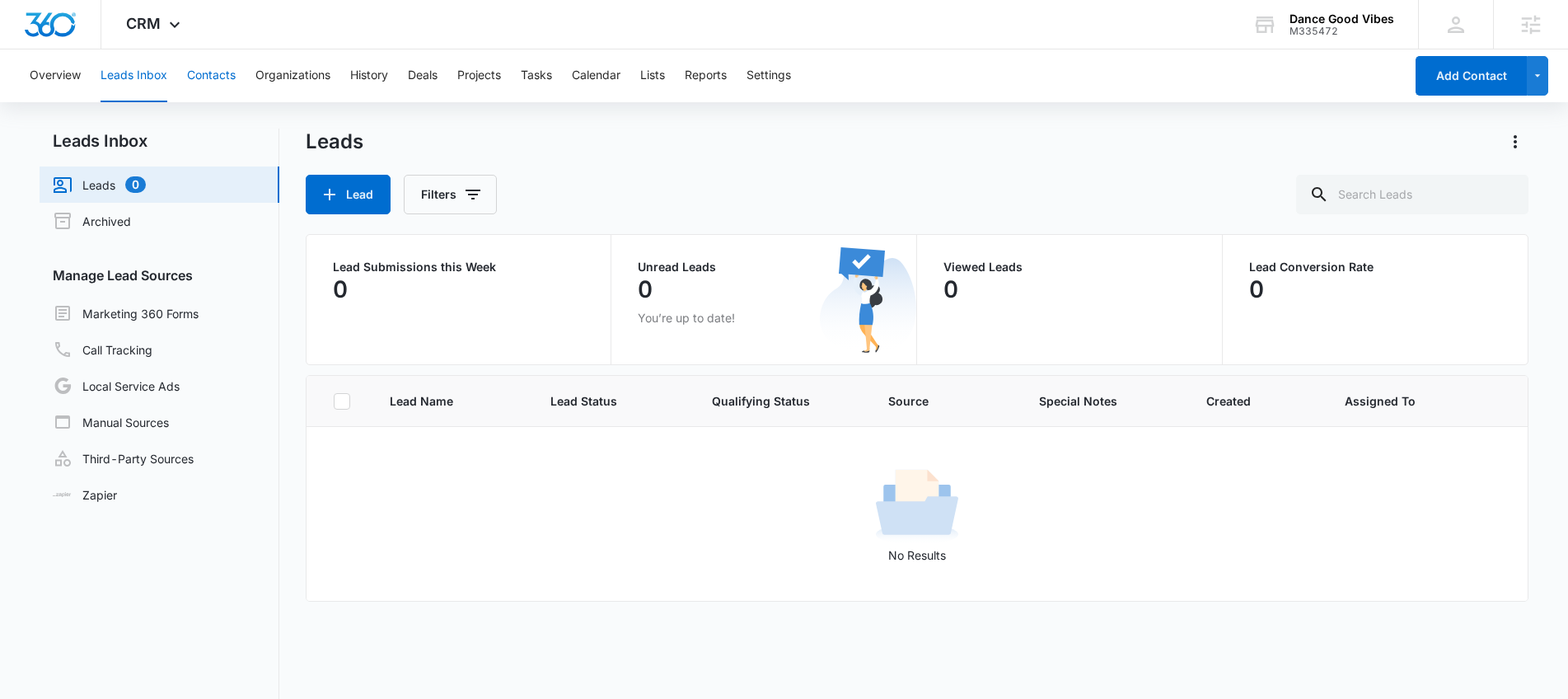
click at [221, 71] on button "Contacts" at bounding box center [211, 75] width 49 height 52
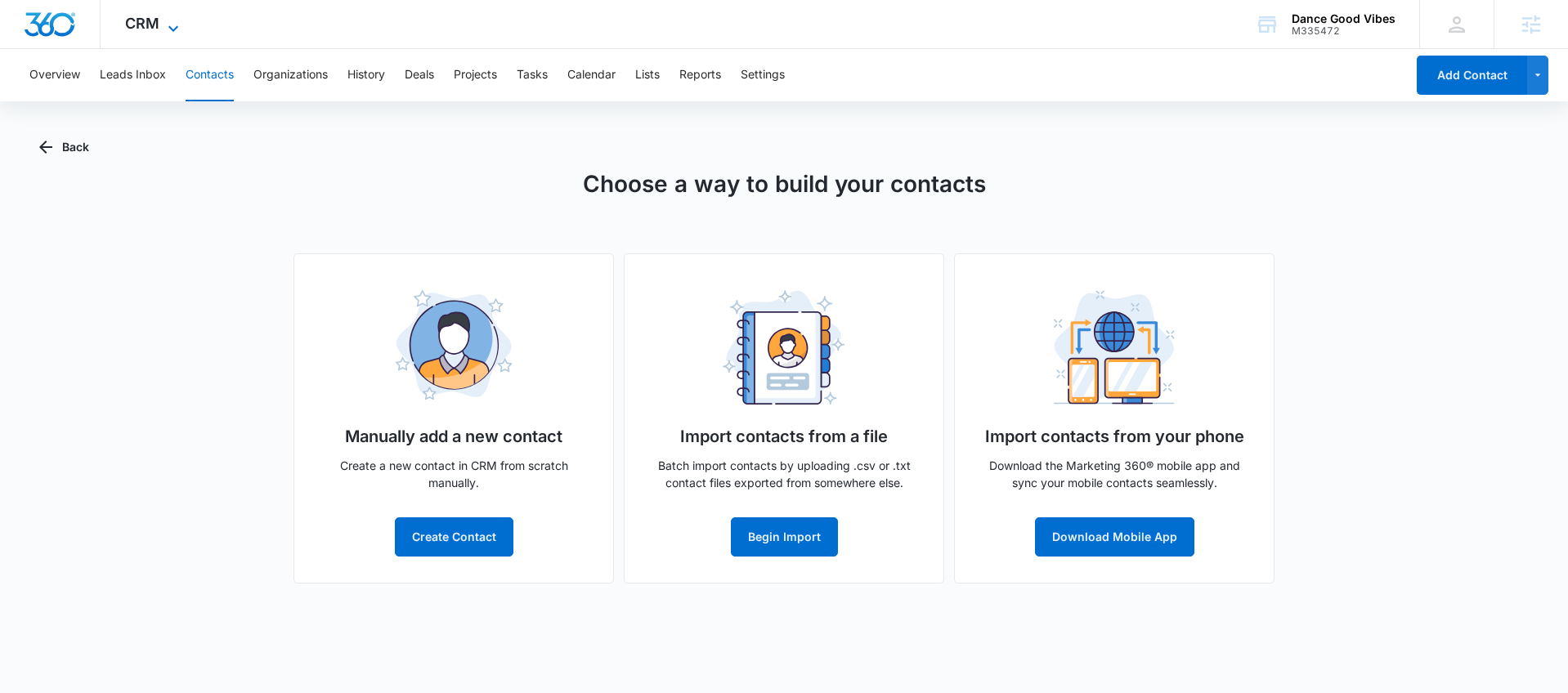
click at [131, 18] on span "CRM" at bounding box center [143, 23] width 35 height 17
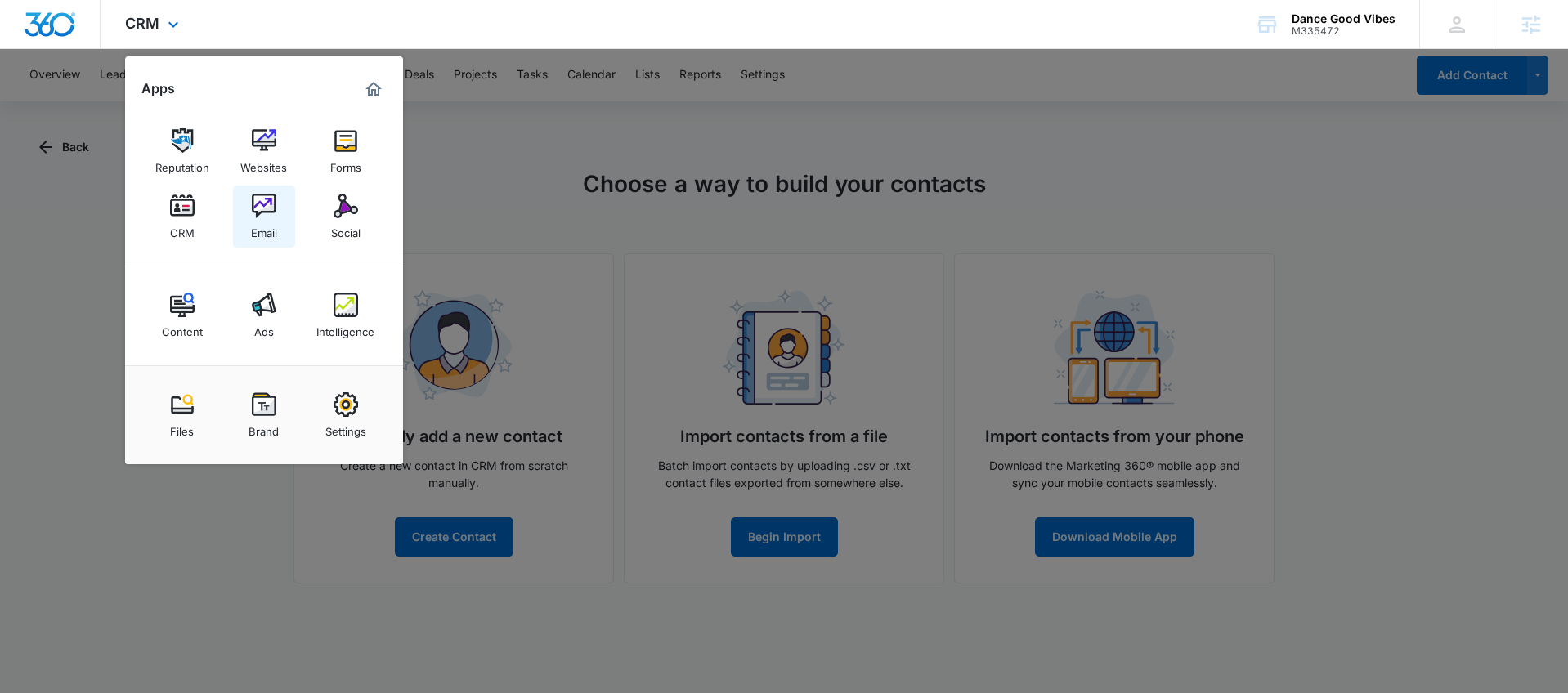
click at [273, 222] on div "Email" at bounding box center [264, 229] width 26 height 21
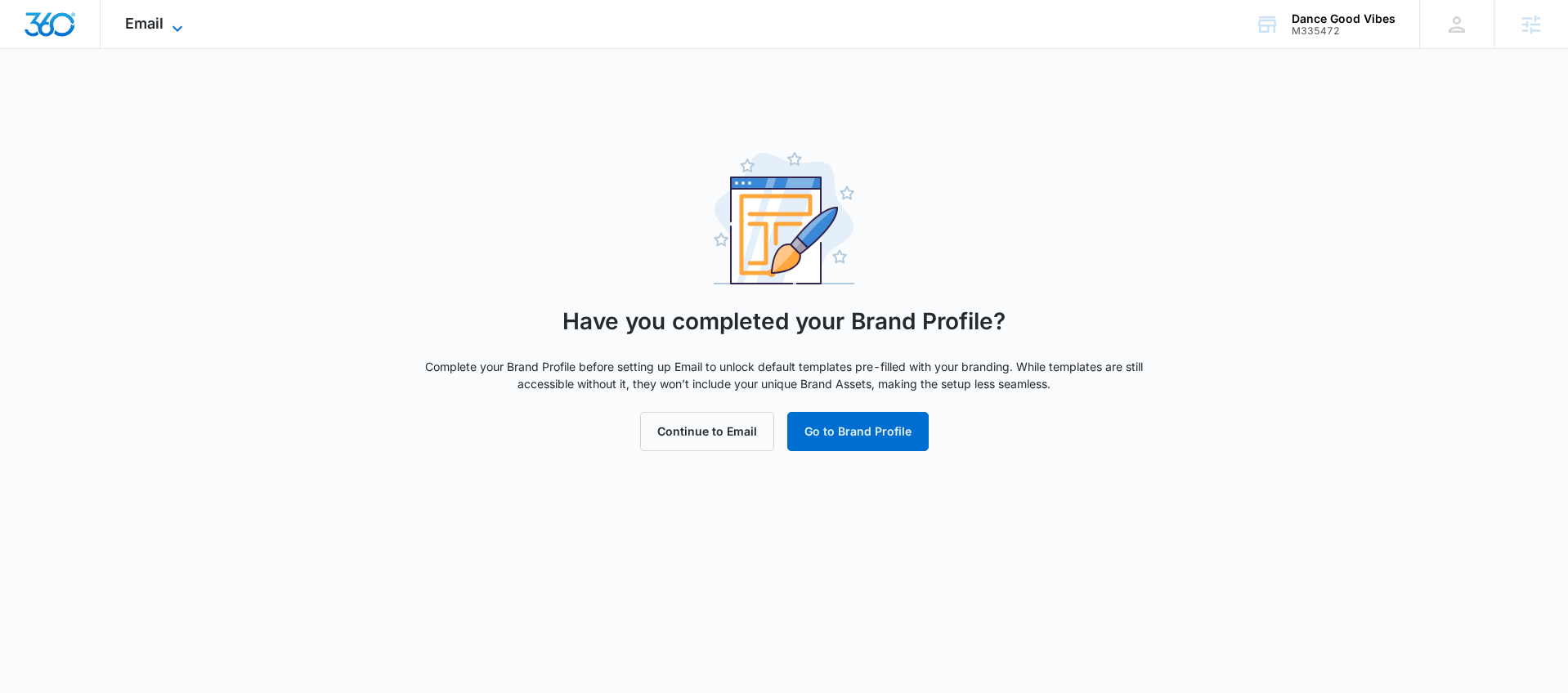
click at [154, 26] on span "Email" at bounding box center [144, 23] width 39 height 17
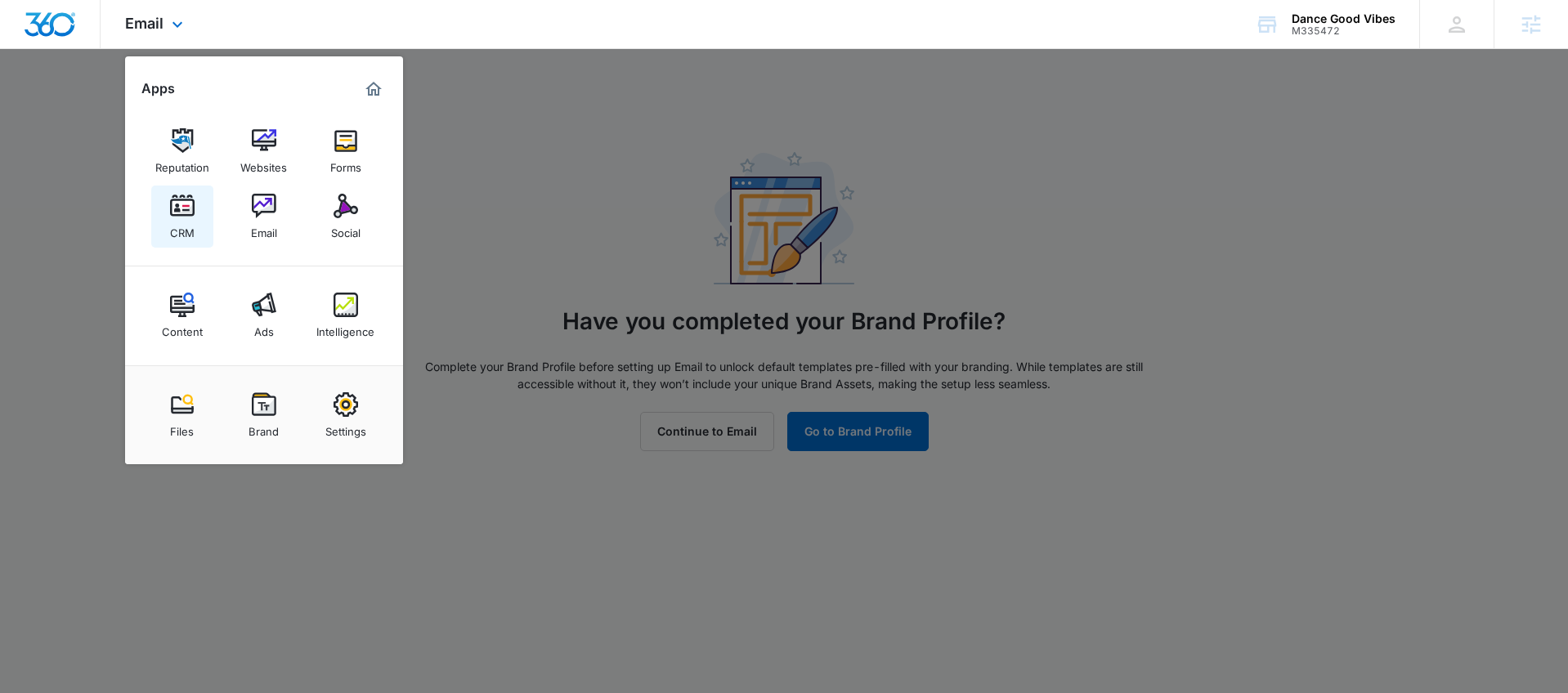
click at [177, 225] on div "CRM" at bounding box center [182, 229] width 25 height 21
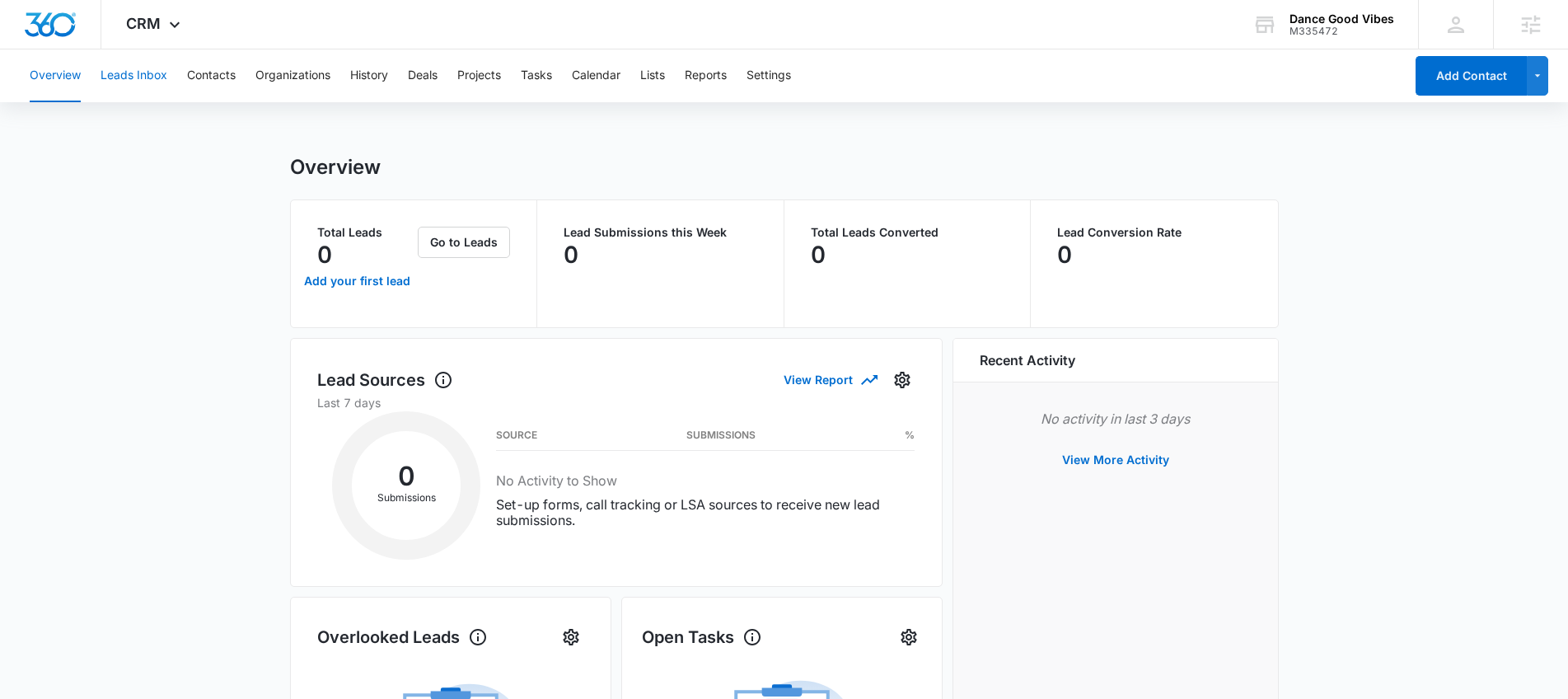
click at [146, 77] on button "Leads Inbox" at bounding box center [134, 75] width 66 height 52
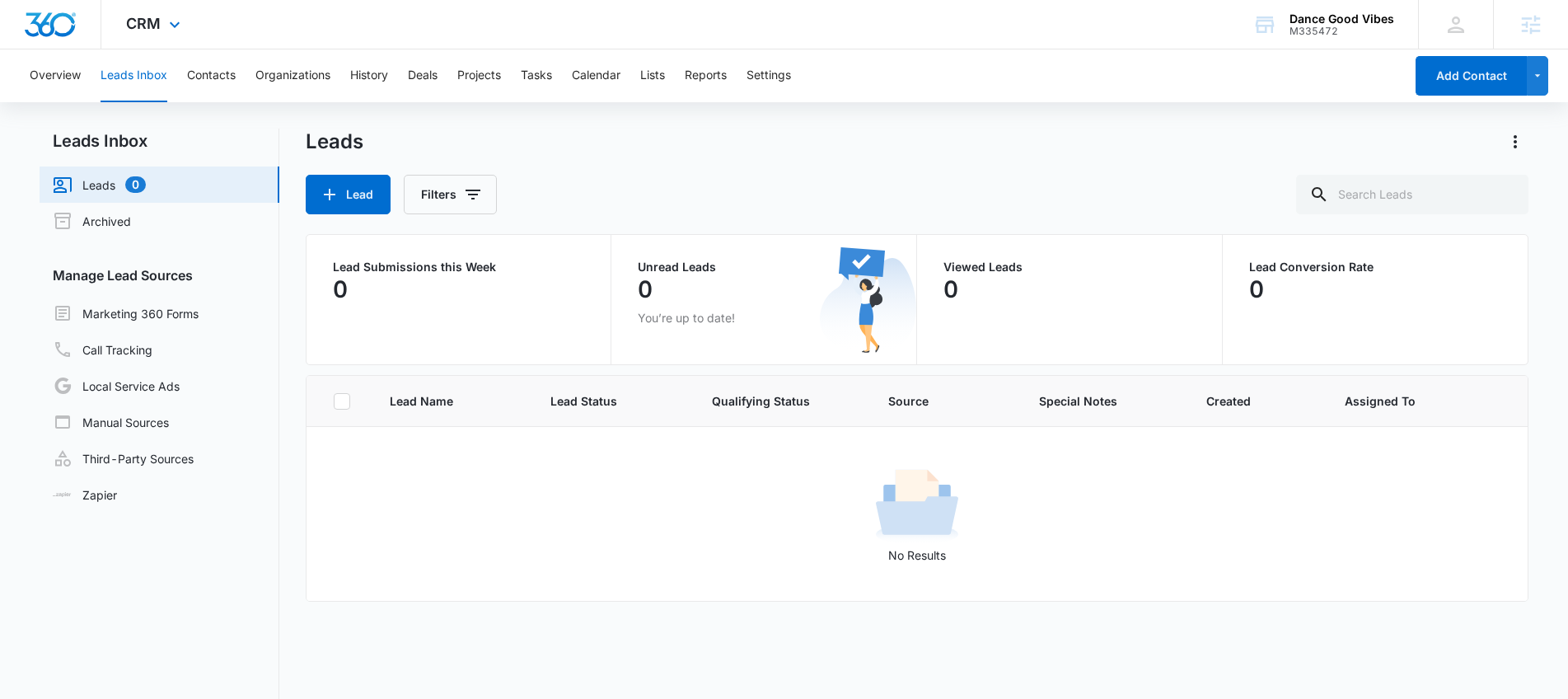
drag, startPoint x: 141, startPoint y: 14, endPoint x: 150, endPoint y: 9, distance: 10.3
click at [142, 15] on span "CRM" at bounding box center [144, 23] width 35 height 17
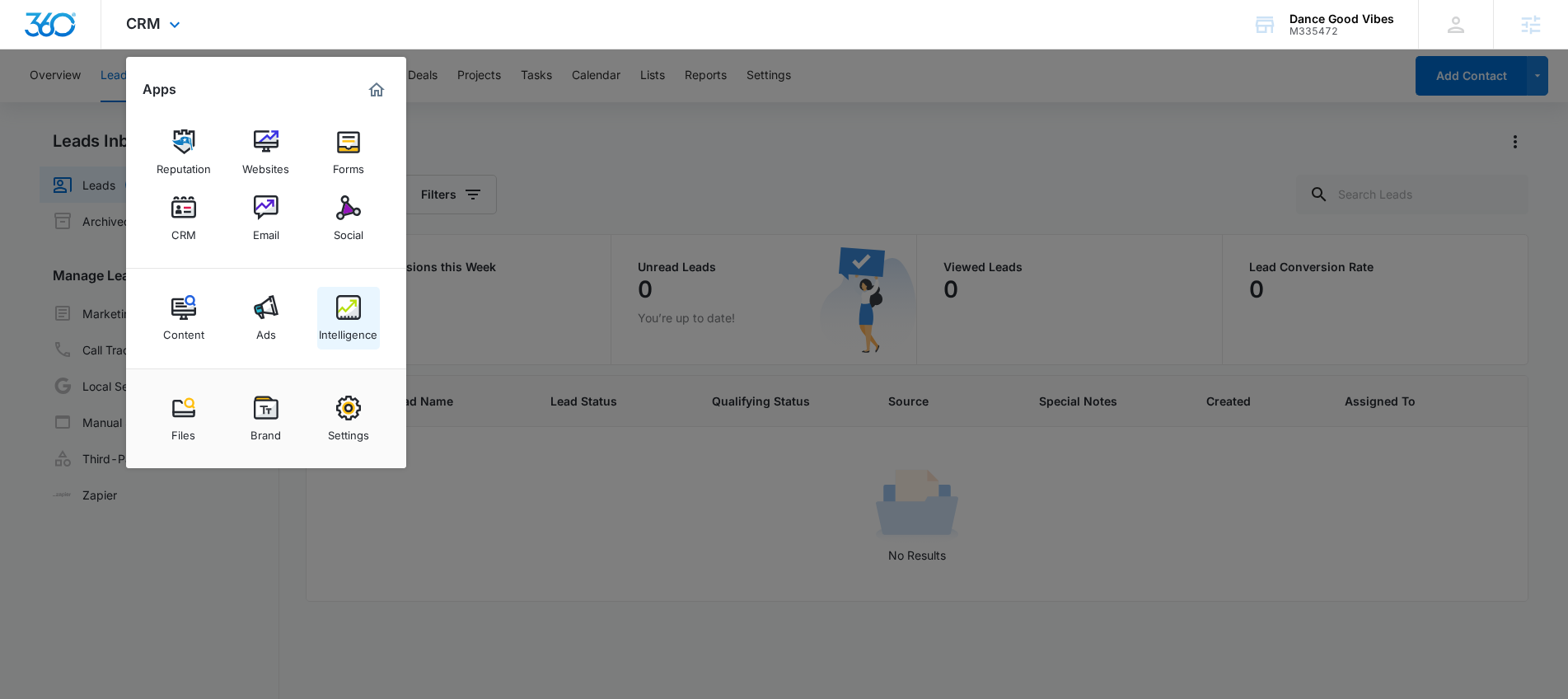
click at [355, 321] on div "Intelligence" at bounding box center [348, 331] width 58 height 22
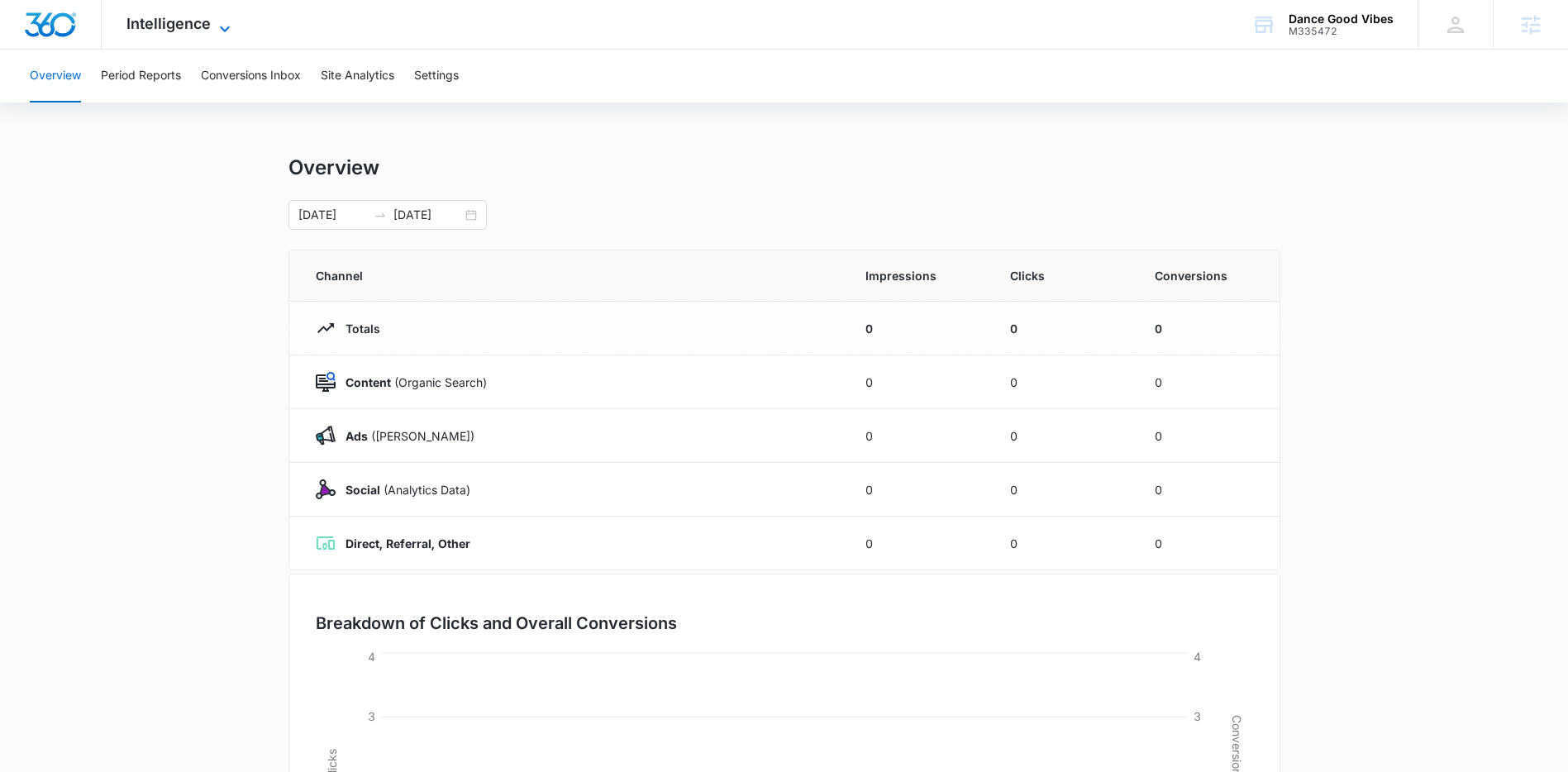
click at [224, 33] on icon at bounding box center [225, 29] width 20 height 20
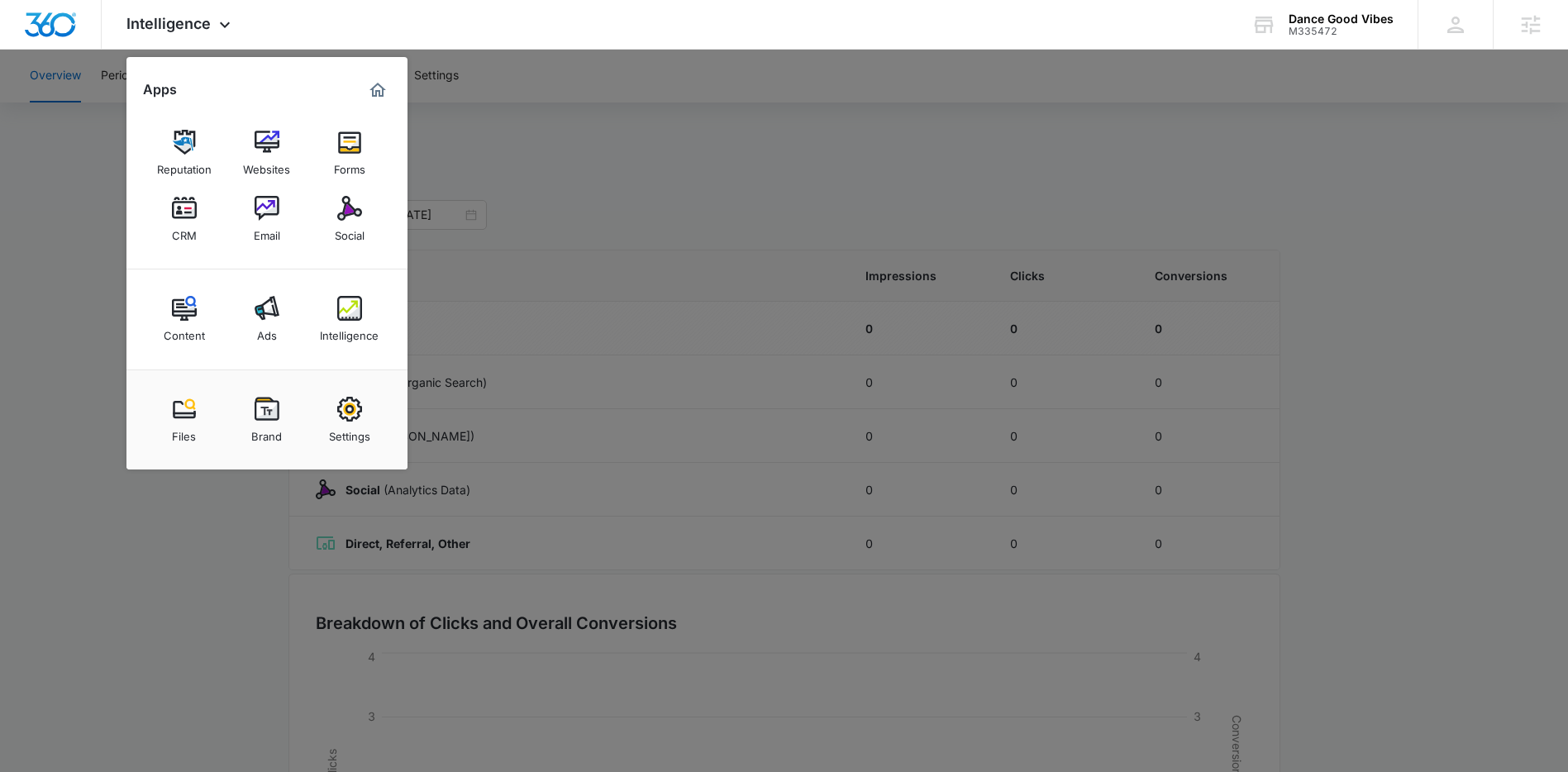
scroll to position [3, 0]
click at [266, 328] on div "Ads" at bounding box center [267, 332] width 20 height 22
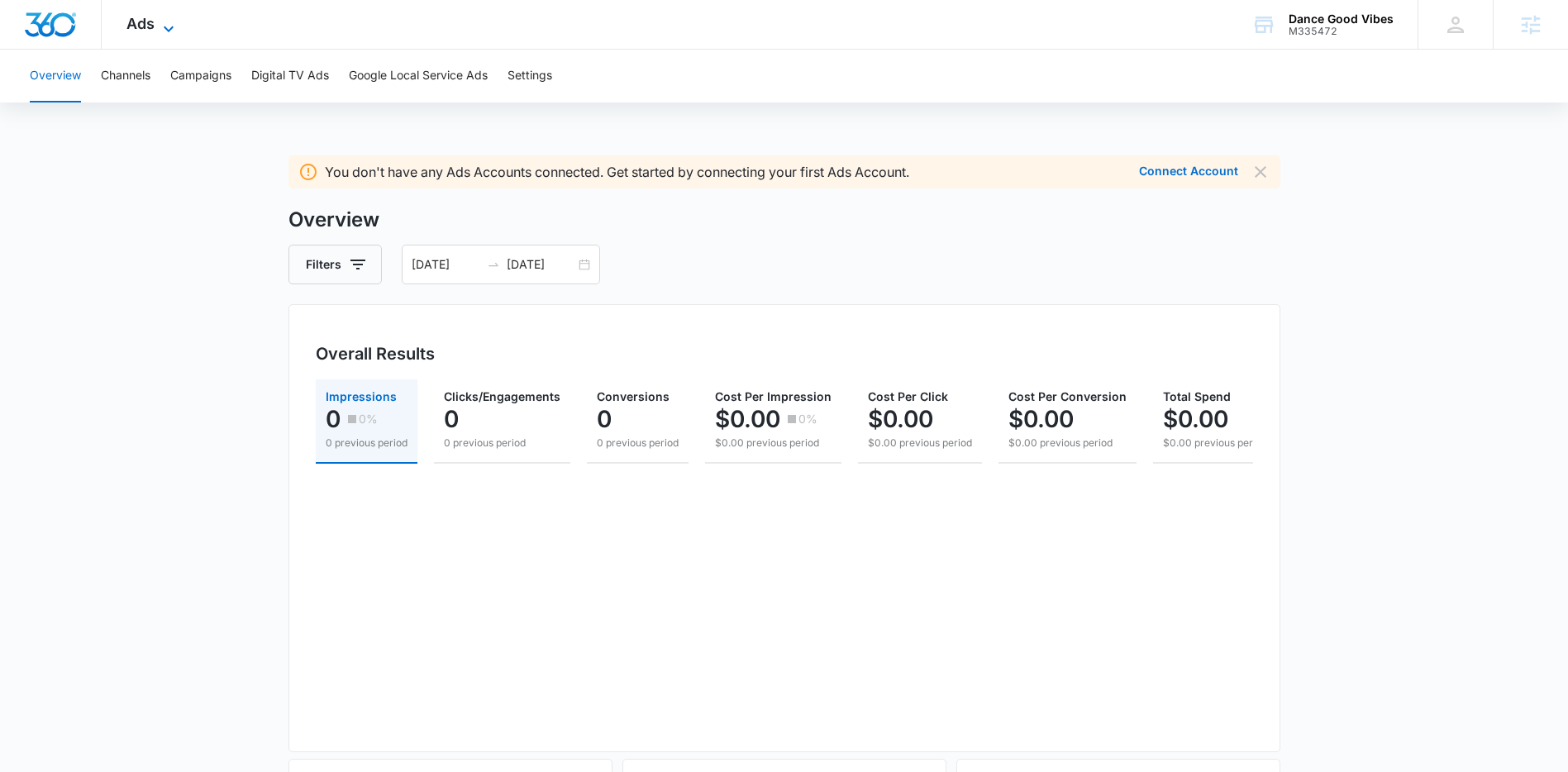
click at [141, 17] on span "Ads" at bounding box center [141, 23] width 28 height 18
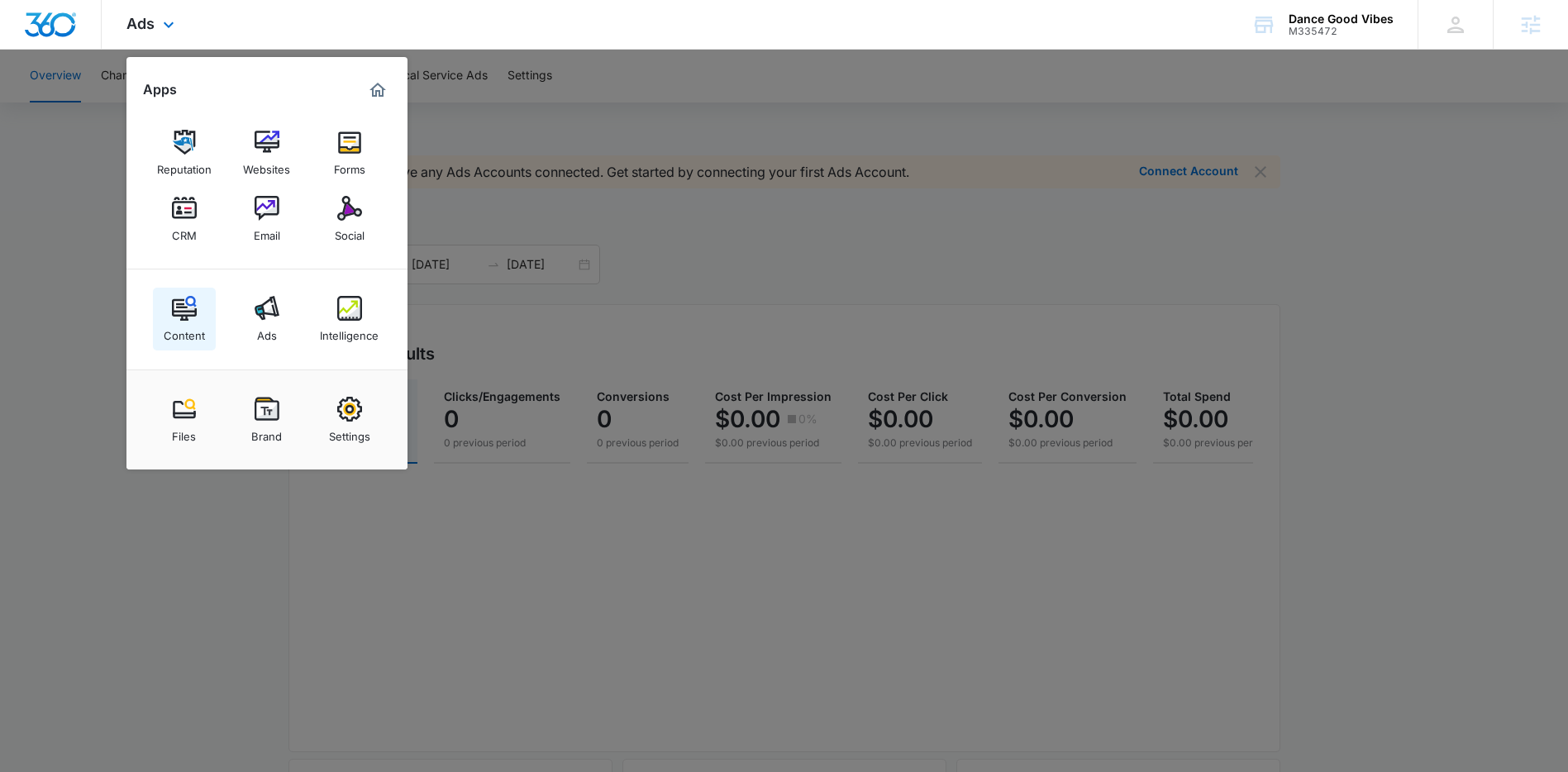
click at [192, 323] on div "Content" at bounding box center [184, 332] width 42 height 22
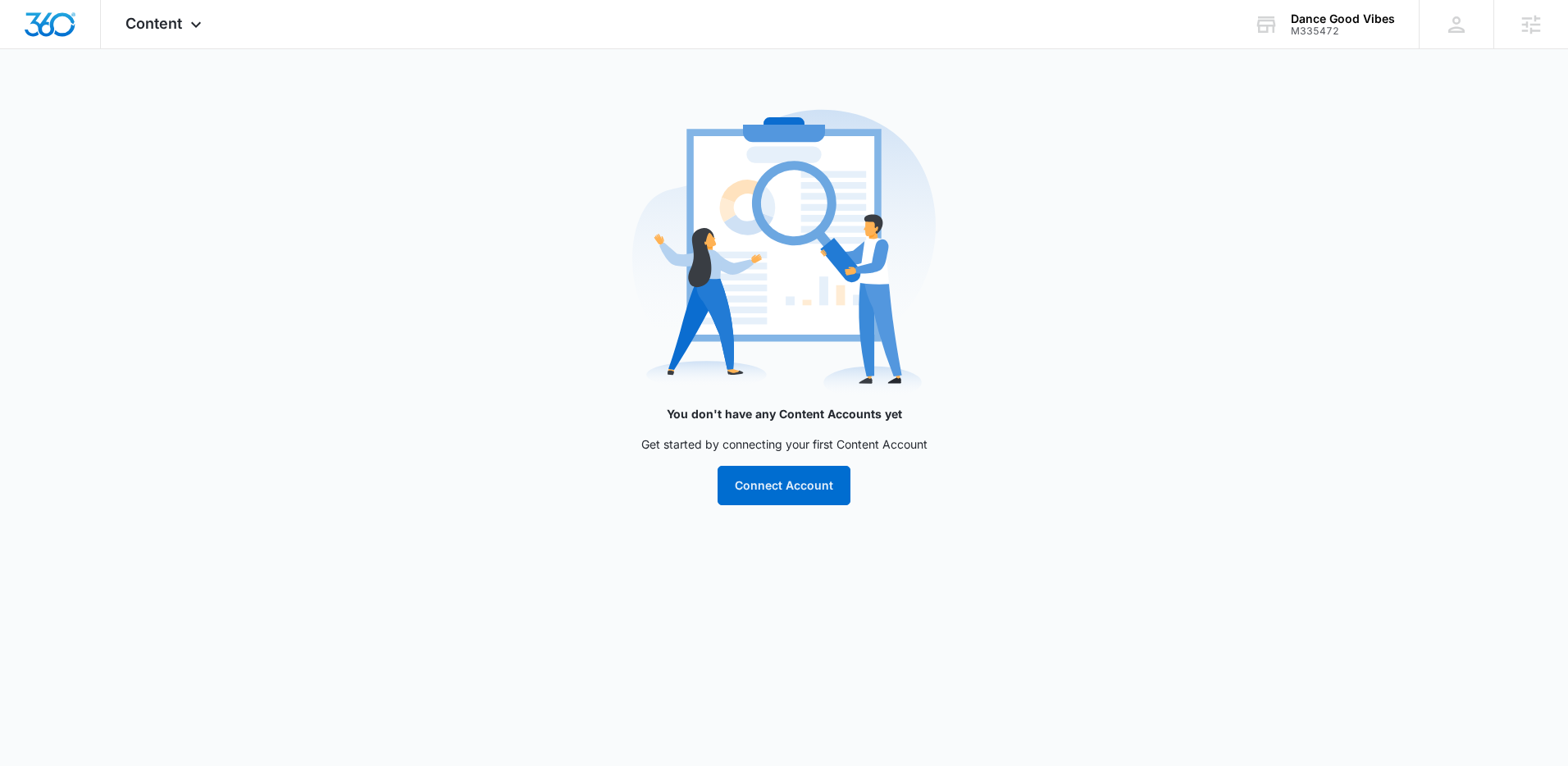
click at [270, 69] on div "Content Apps Reputation Websites Forms CRM Email Social Content Ads Intelligenc…" at bounding box center [784, 262] width 1568 height 525
click at [177, 39] on div "Content Apps Reputation Websites Forms CRM Email Social Content Ads Intelligenc…" at bounding box center [165, 24] width 130 height 49
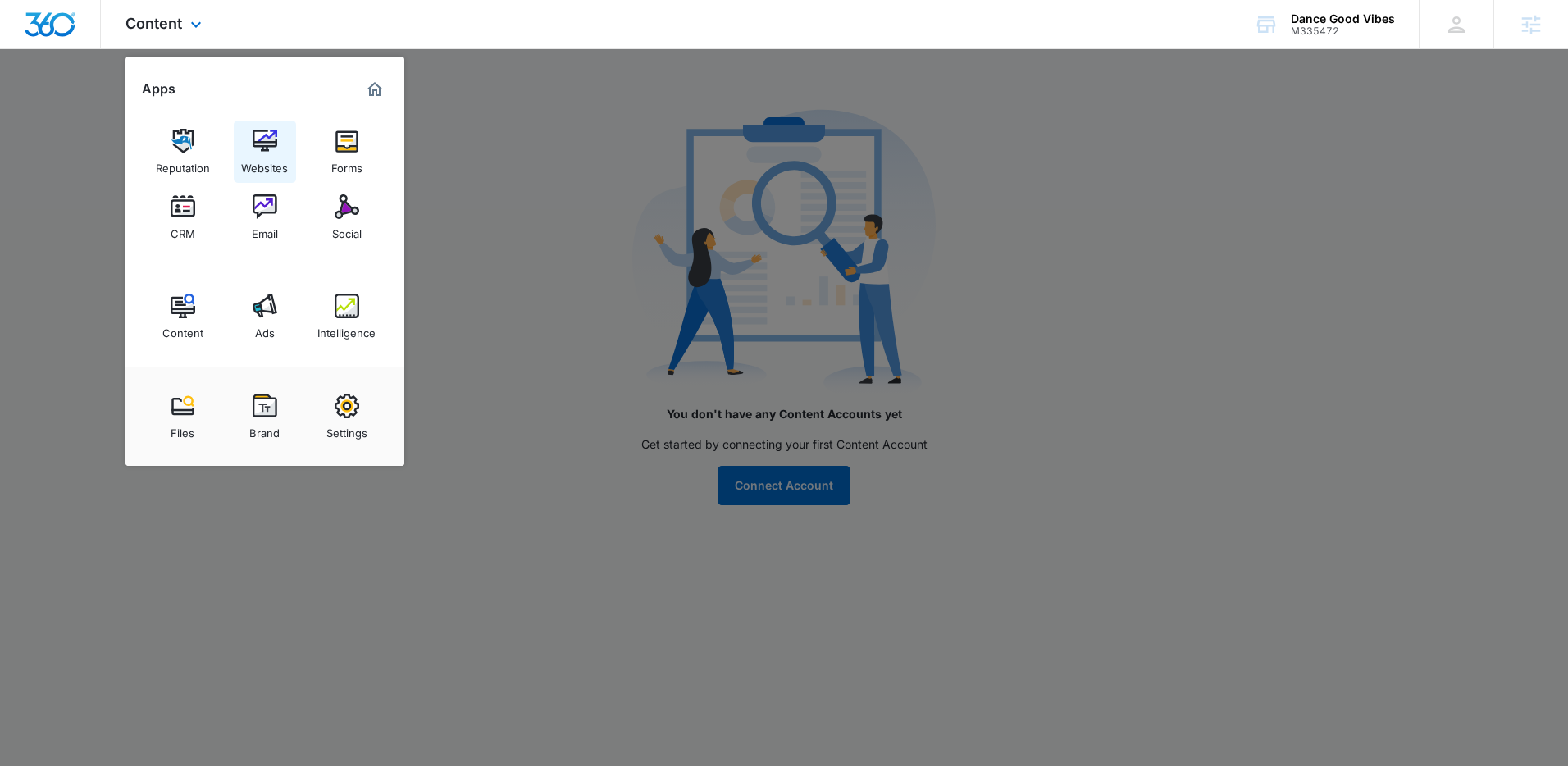
click at [273, 160] on div "Websites" at bounding box center [265, 164] width 47 height 22
